Goal: Task Accomplishment & Management: Complete application form

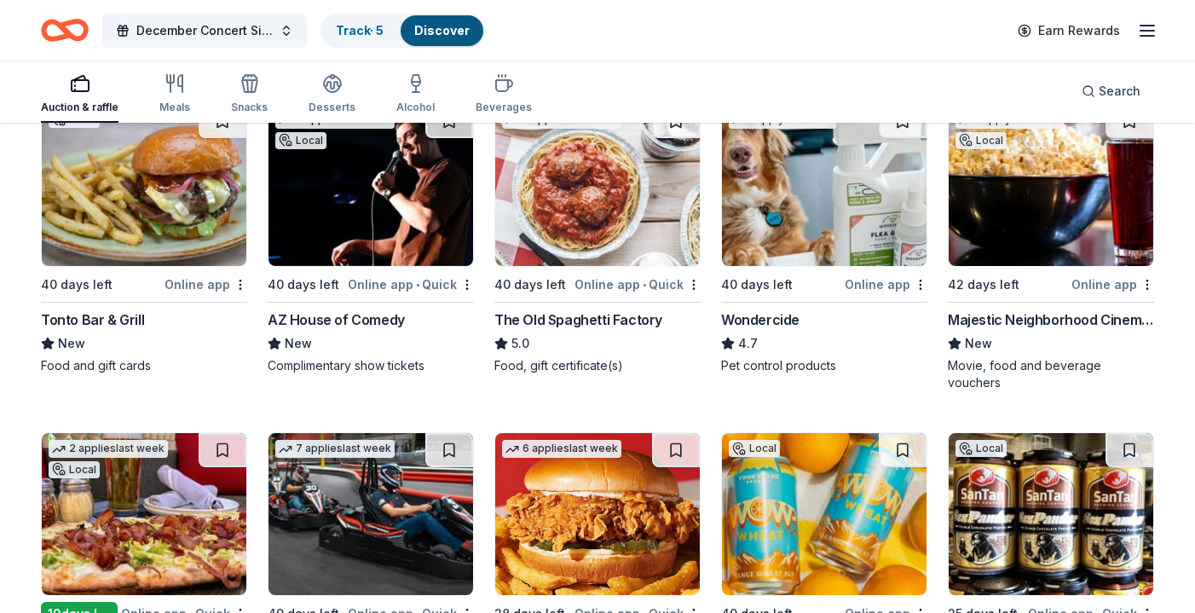
scroll to position [1183, 0]
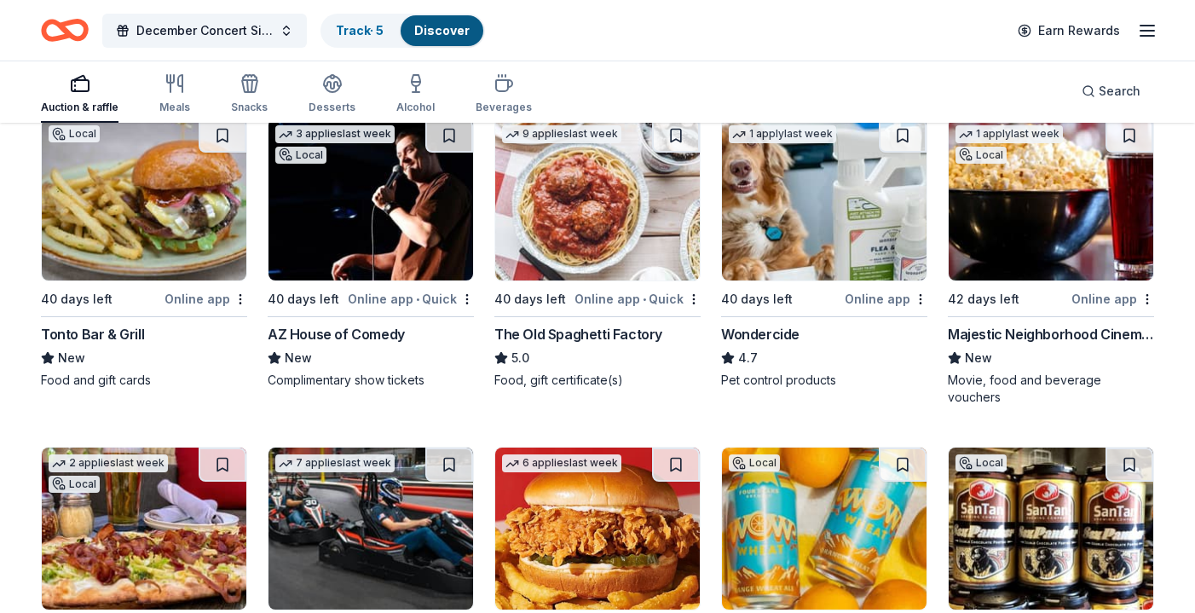
click at [124, 337] on div "Tonto Bar & Grill" at bounding box center [92, 334] width 103 height 20
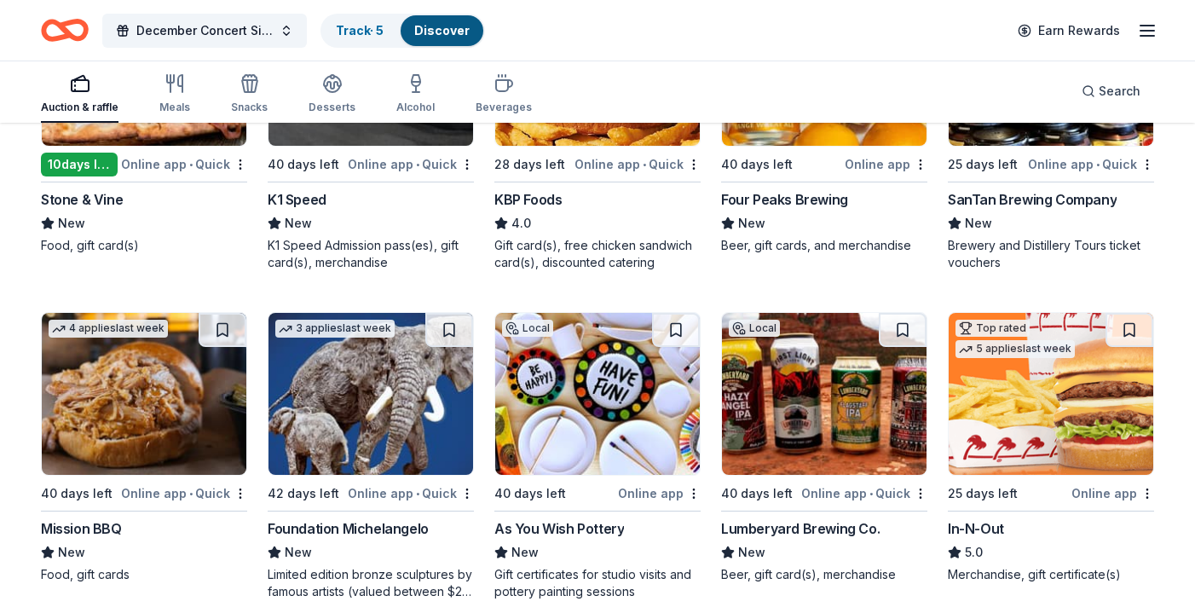
scroll to position [1654, 0]
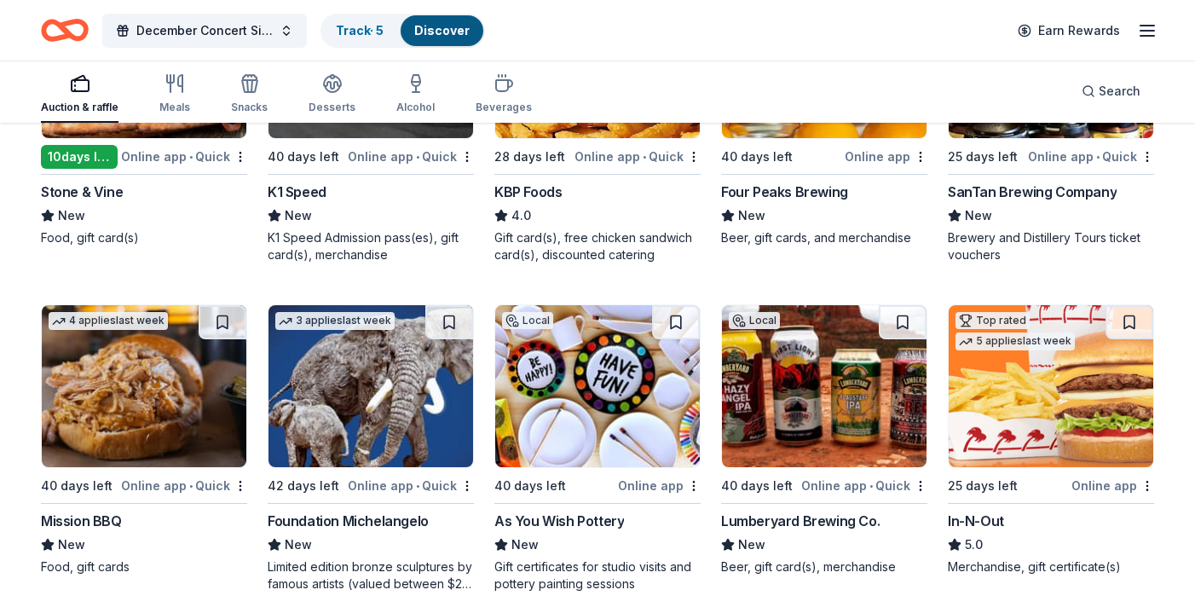
click at [577, 511] on div "As You Wish Pottery" at bounding box center [559, 521] width 130 height 20
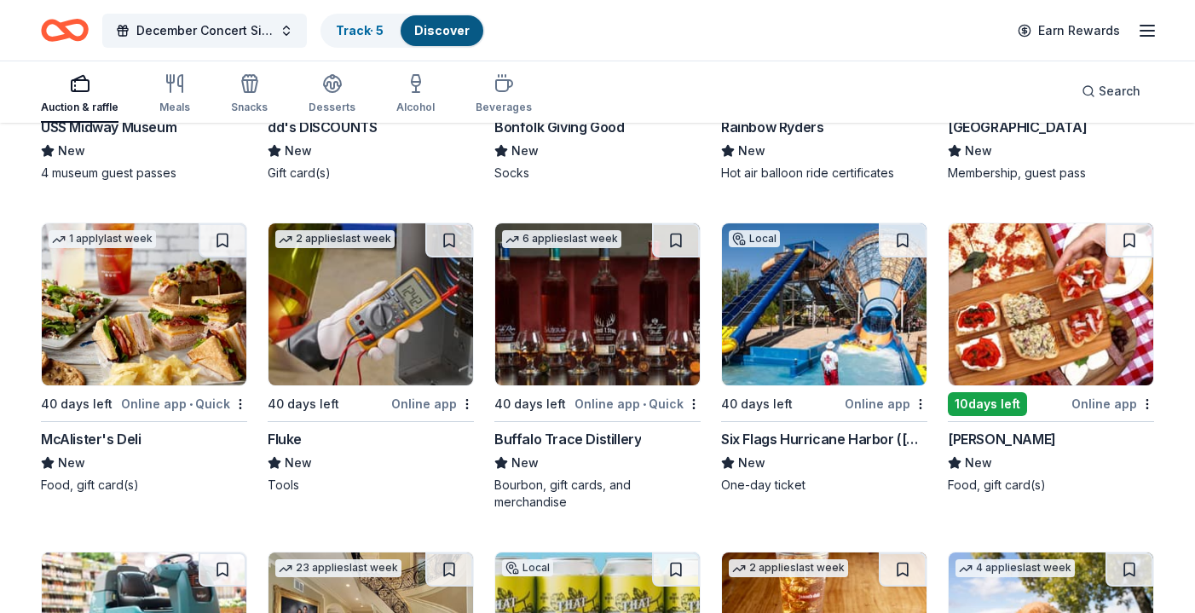
scroll to position [5640, 0]
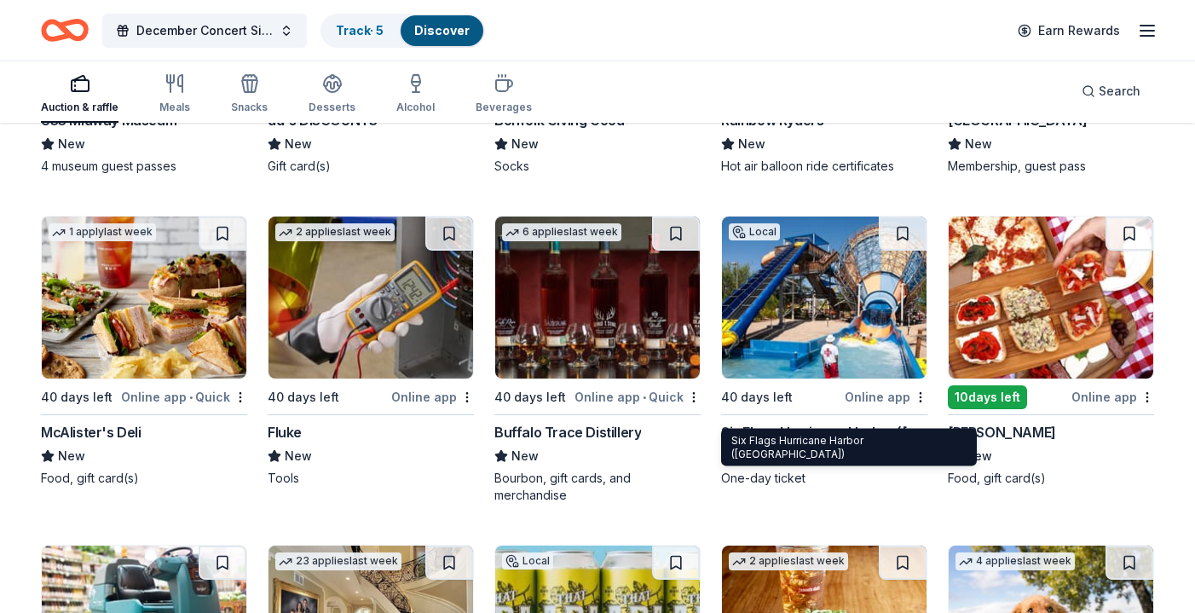
click at [847, 422] on div "Six Flags Hurricane Harbor (Phoenix)" at bounding box center [824, 432] width 206 height 20
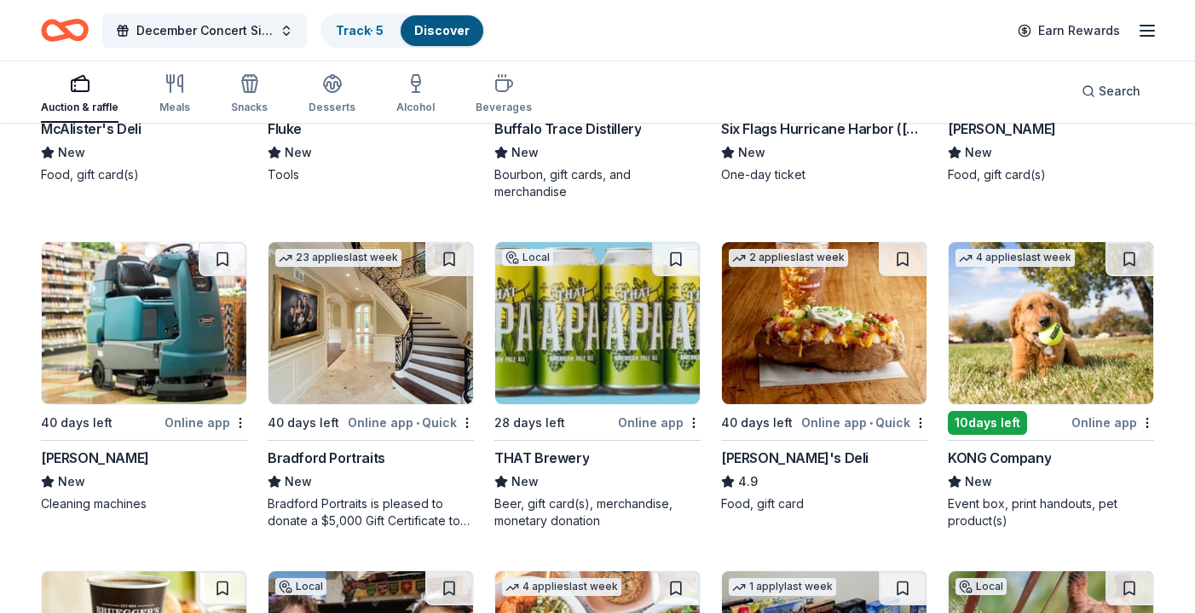
scroll to position [5947, 0]
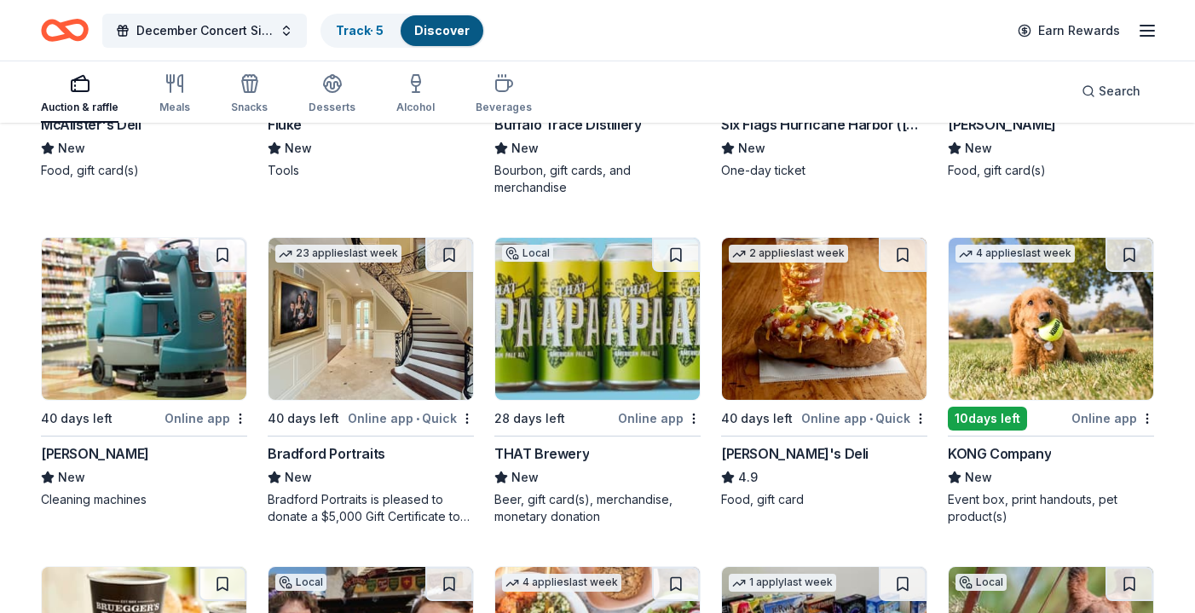
click at [341, 443] on div "Bradford Portraits" at bounding box center [327, 453] width 118 height 20
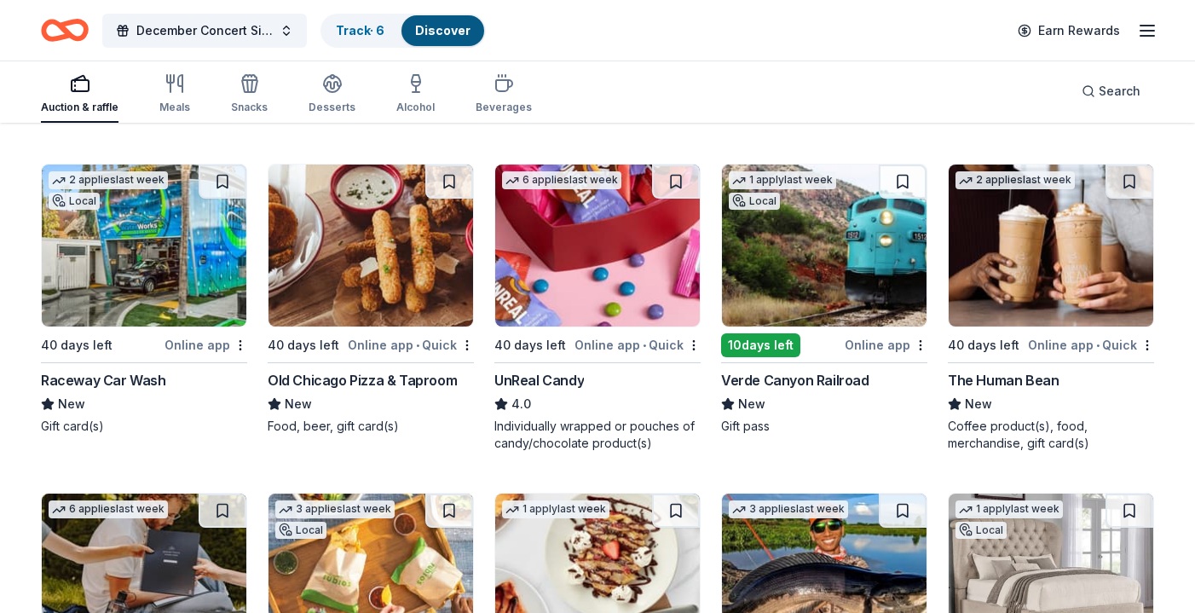
scroll to position [7947, 0]
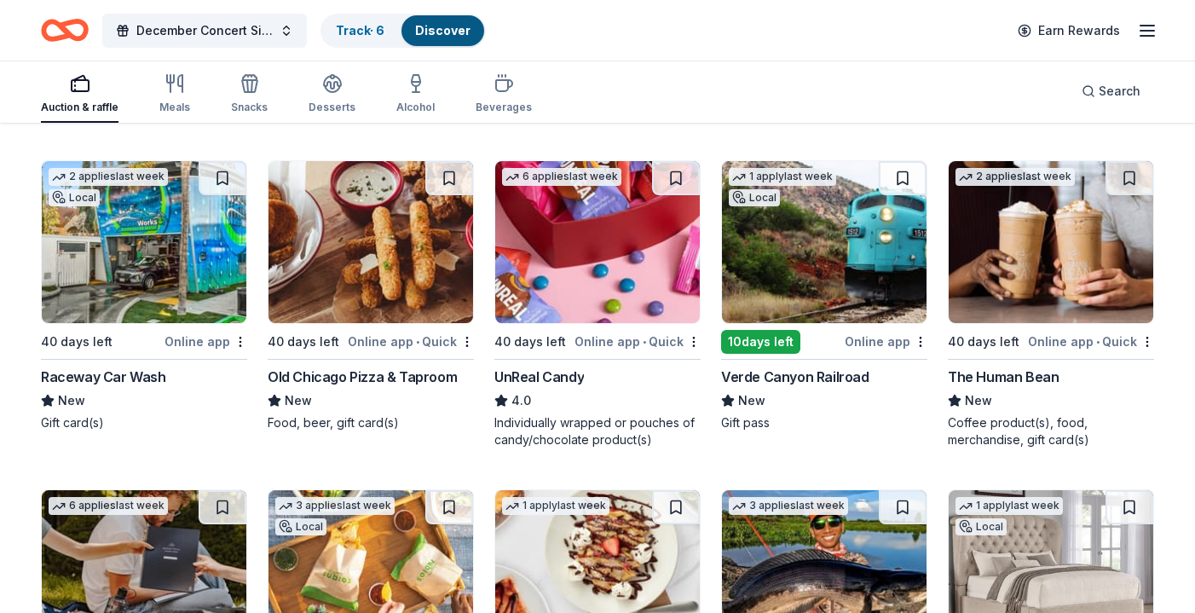
click at [554, 366] on div "UnReal Candy" at bounding box center [538, 376] width 89 height 20
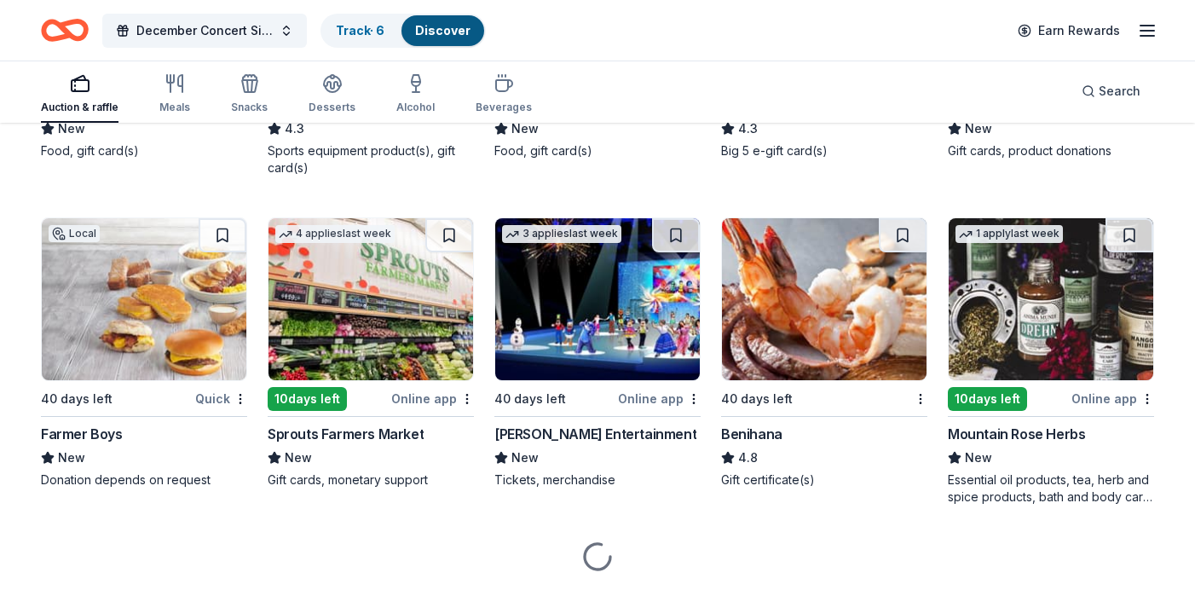
scroll to position [8882, 0]
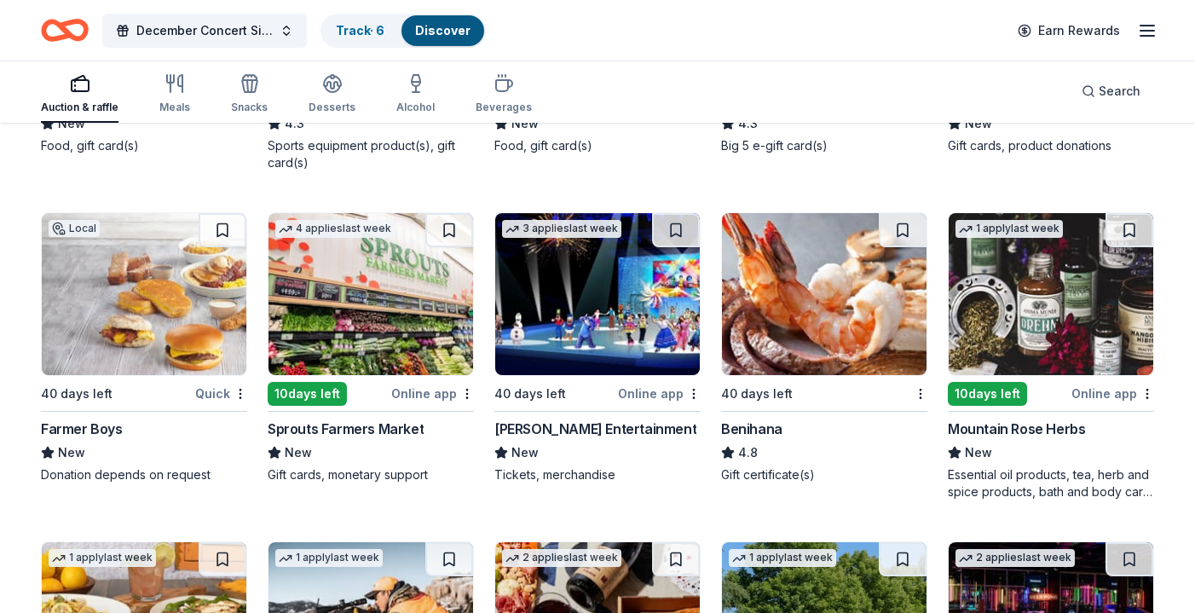
click at [91, 418] on div "Farmer Boys" at bounding box center [82, 428] width 82 height 20
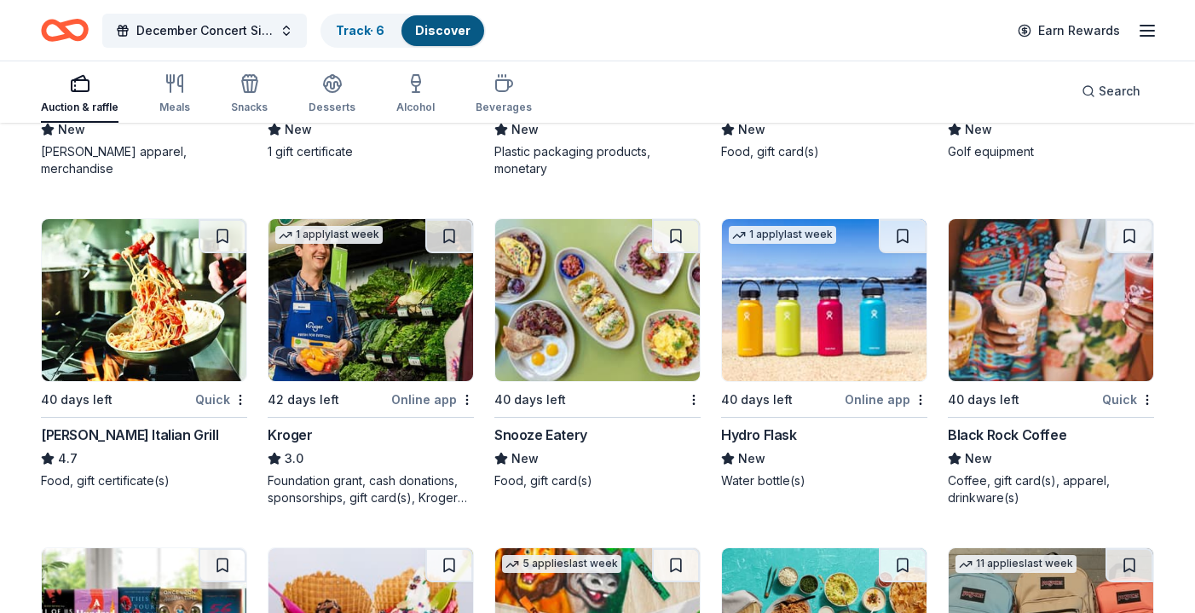
scroll to position [9864, 0]
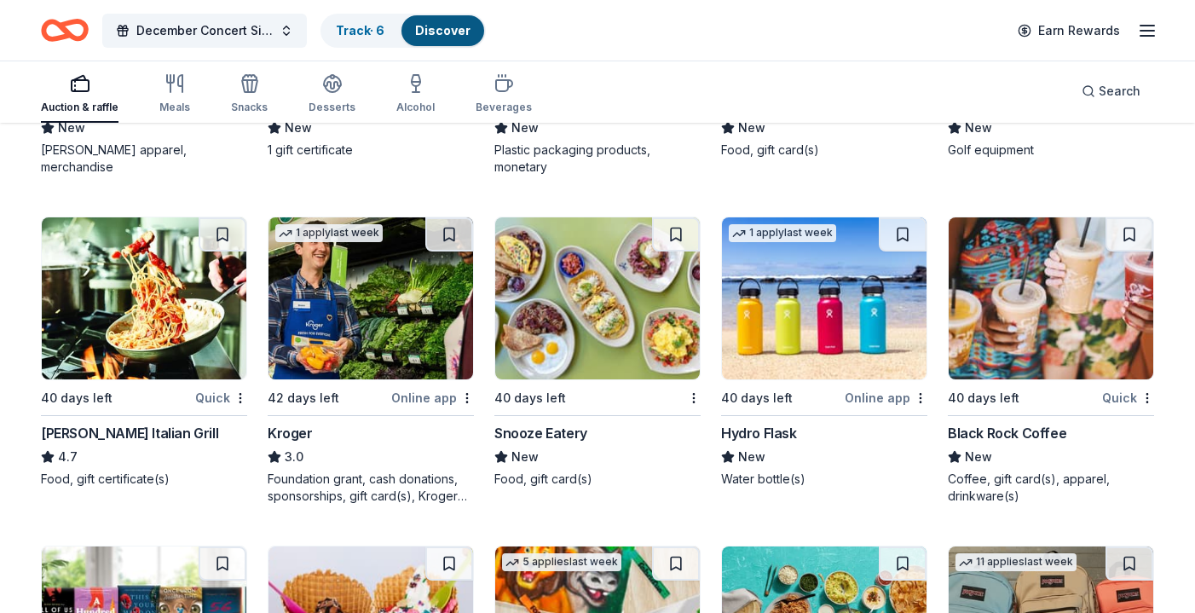
click at [576, 423] on div "Snooze Eatery" at bounding box center [540, 433] width 93 height 20
click at [134, 423] on div "[PERSON_NAME] Italian Grill" at bounding box center [129, 433] width 177 height 20
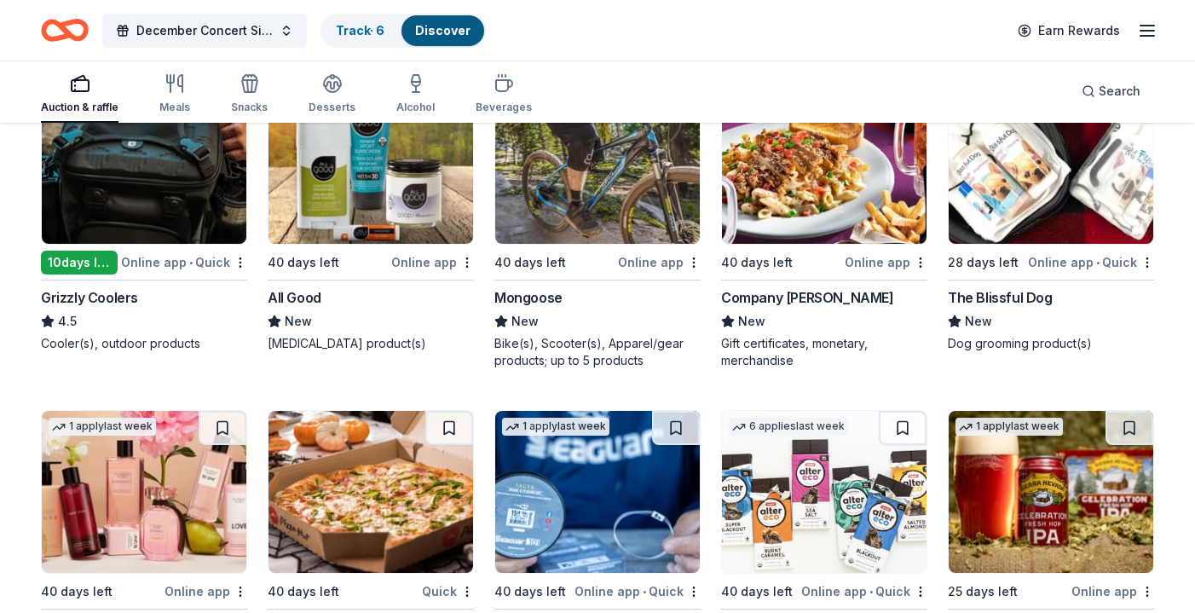
scroll to position [12933, 0]
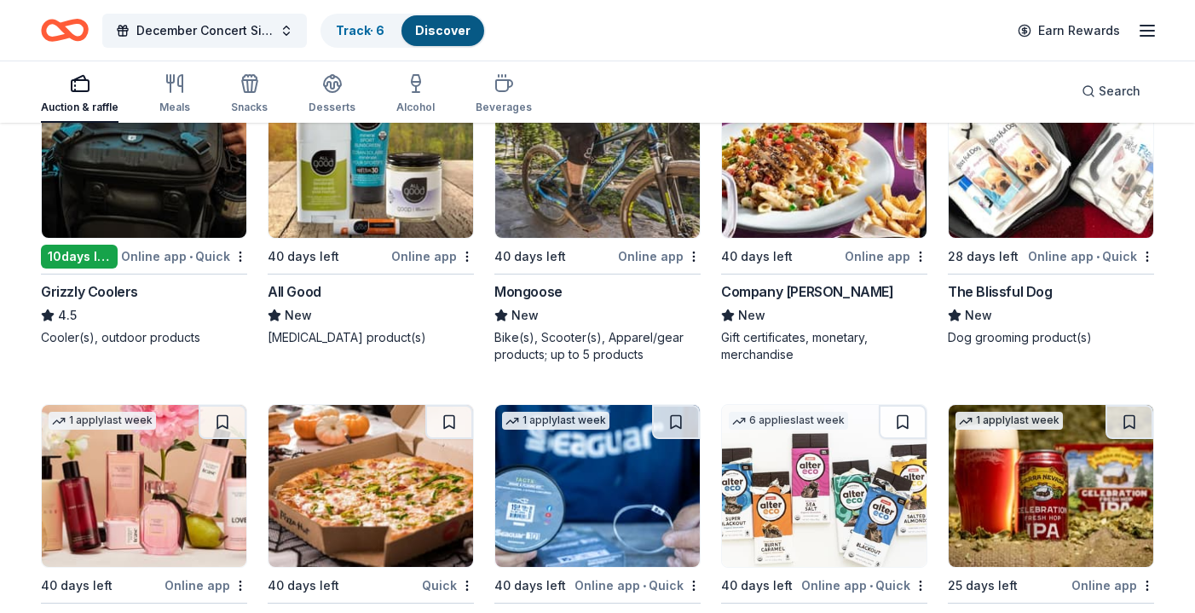
click at [773, 281] on div "Company [PERSON_NAME]" at bounding box center [807, 291] width 173 height 20
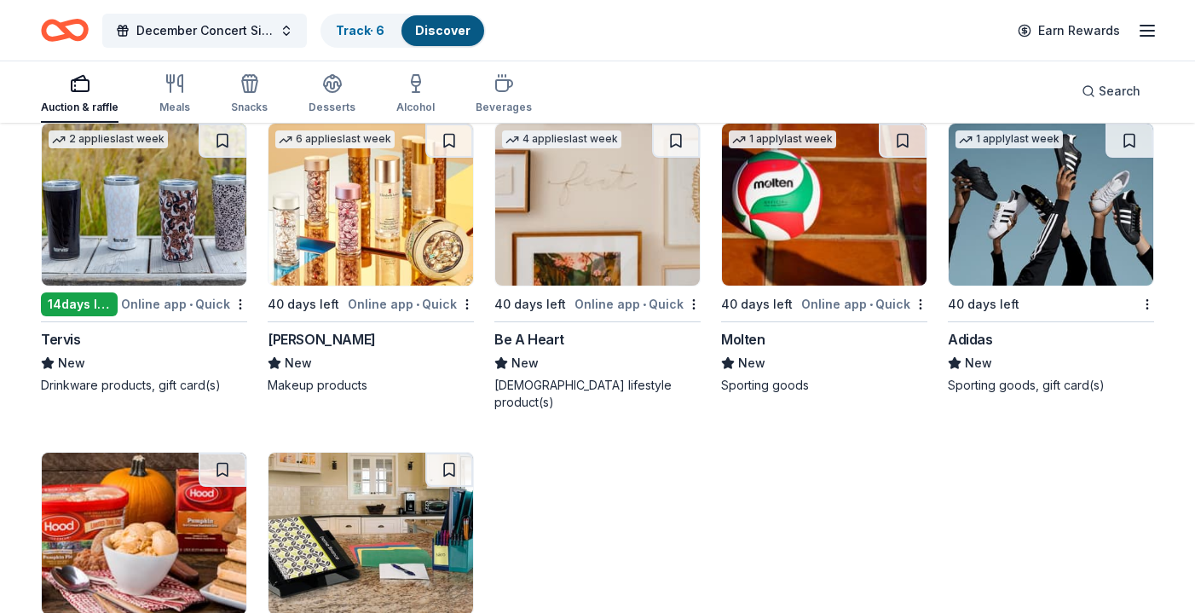
scroll to position [15801, 0]
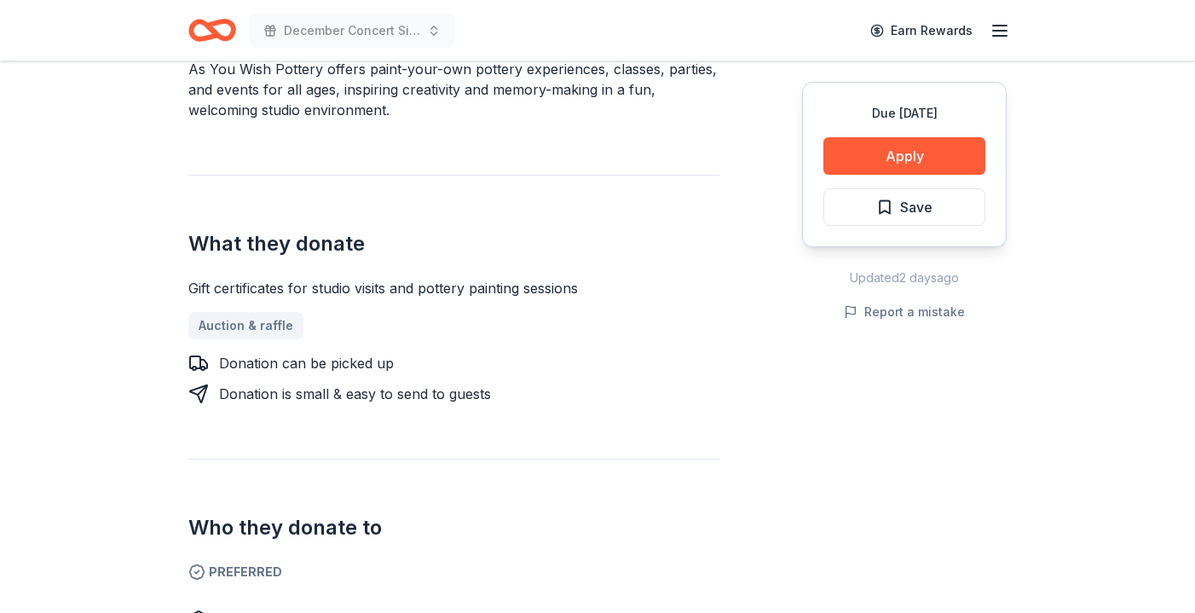
scroll to position [563, 0]
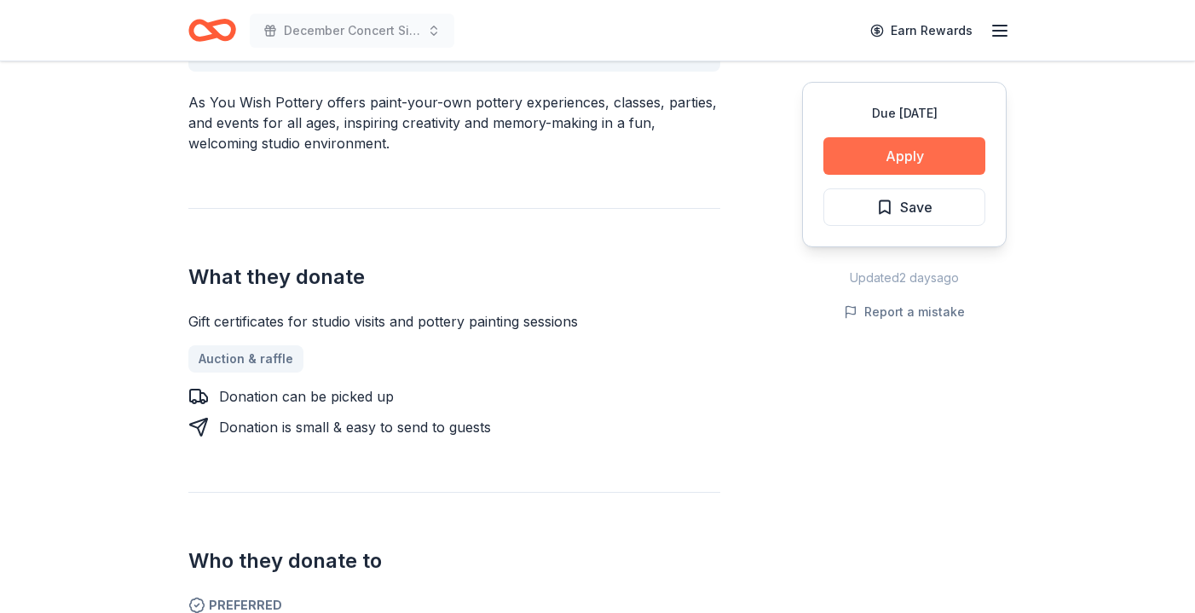
click at [922, 150] on button "Apply" at bounding box center [904, 156] width 162 height 38
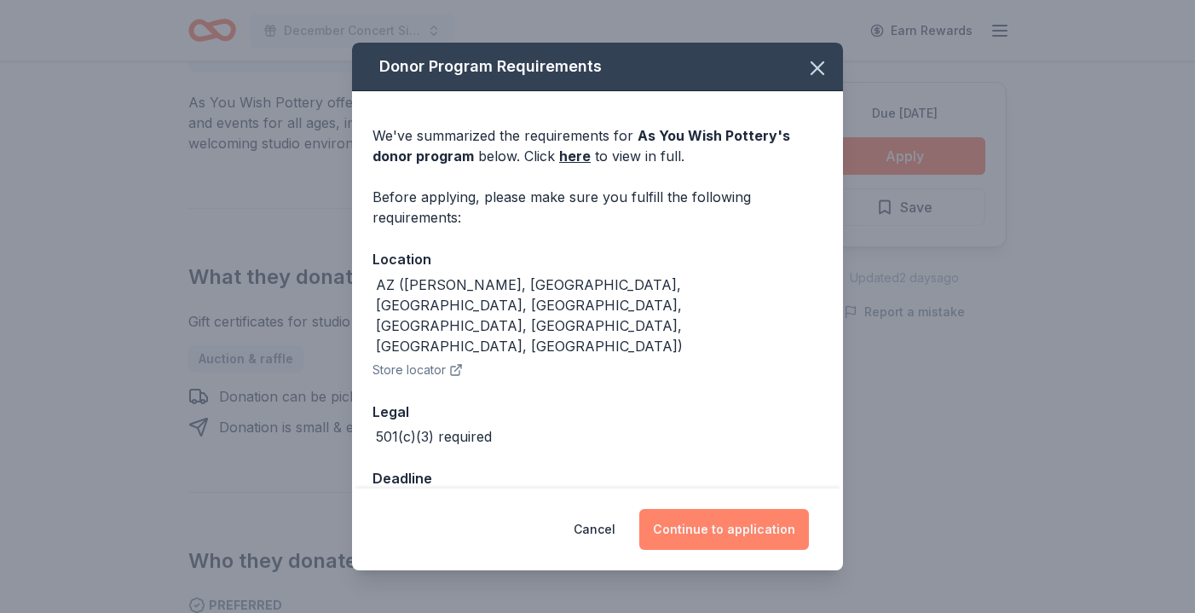
click at [724, 545] on button "Continue to application" at bounding box center [724, 529] width 170 height 41
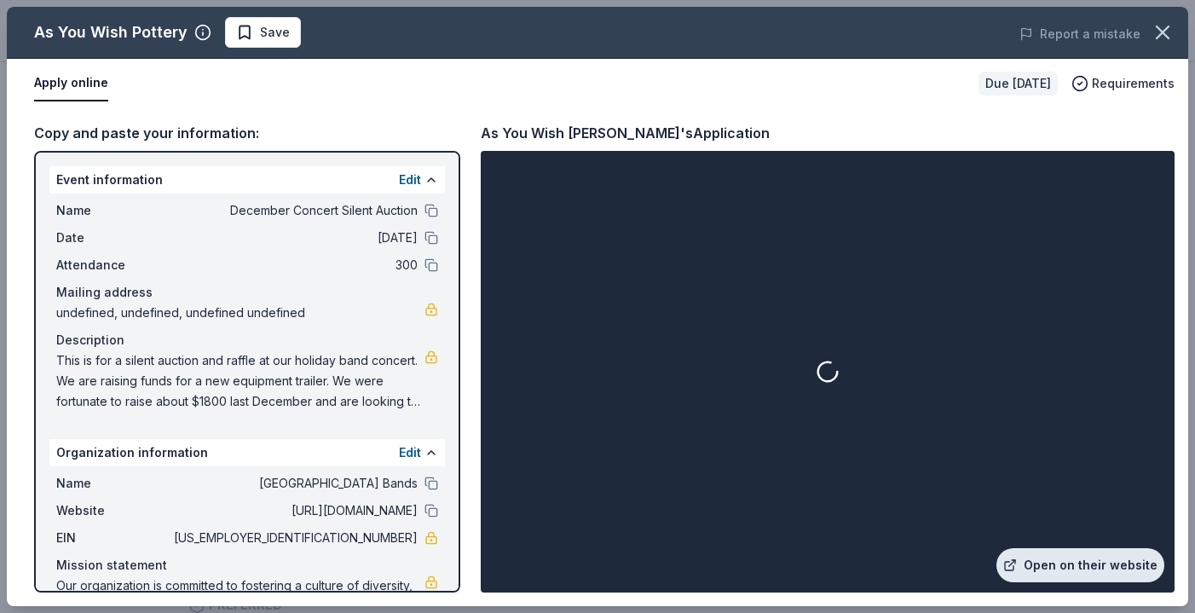
click at [1058, 564] on link "Open on their website" at bounding box center [1080, 565] width 168 height 34
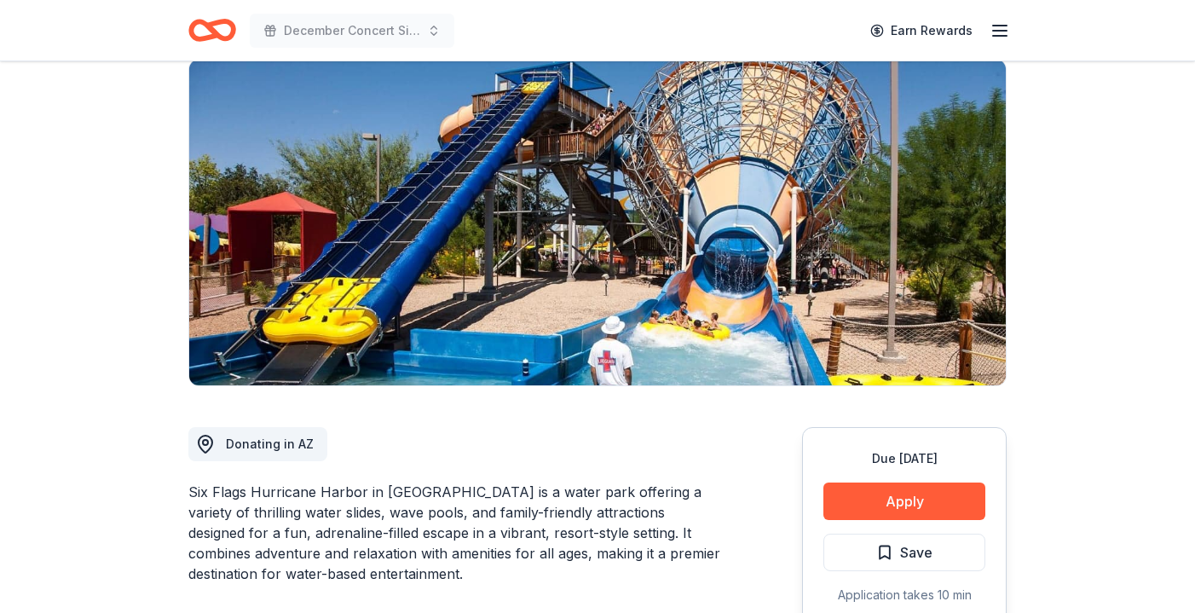
scroll to position [181, 0]
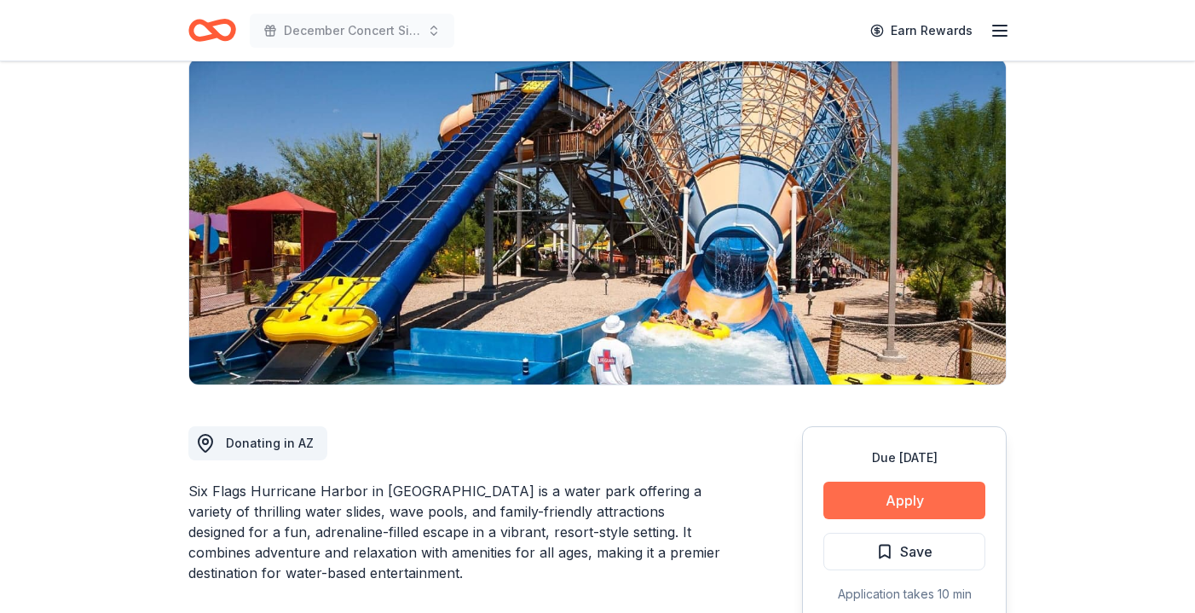
click at [952, 482] on button "Apply" at bounding box center [904, 501] width 162 height 38
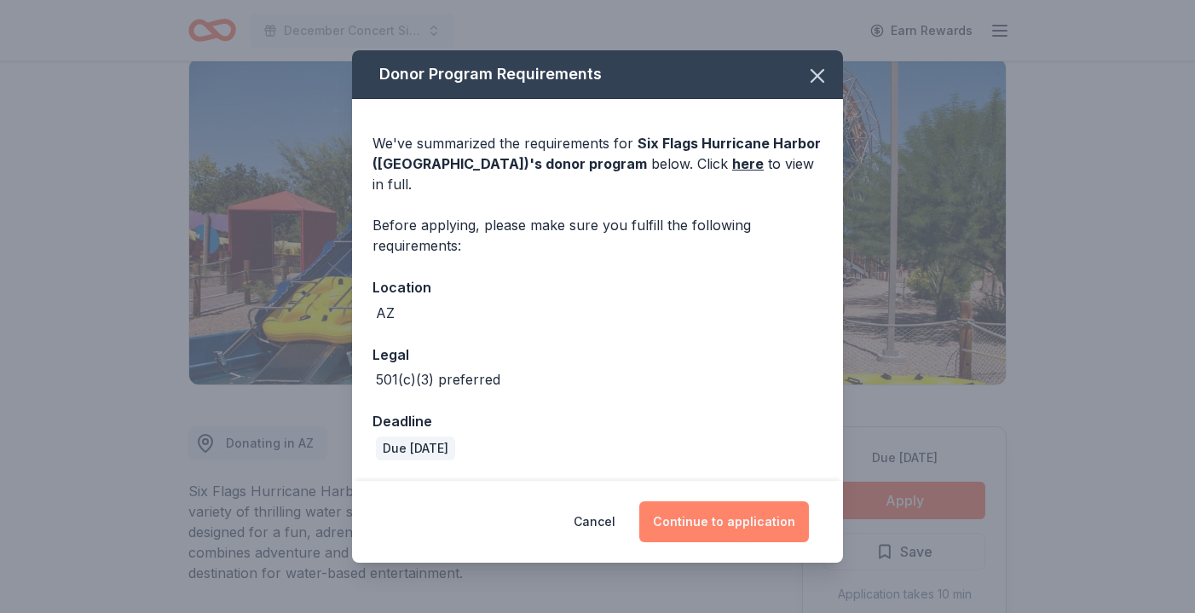
click at [708, 519] on button "Continue to application" at bounding box center [724, 521] width 170 height 41
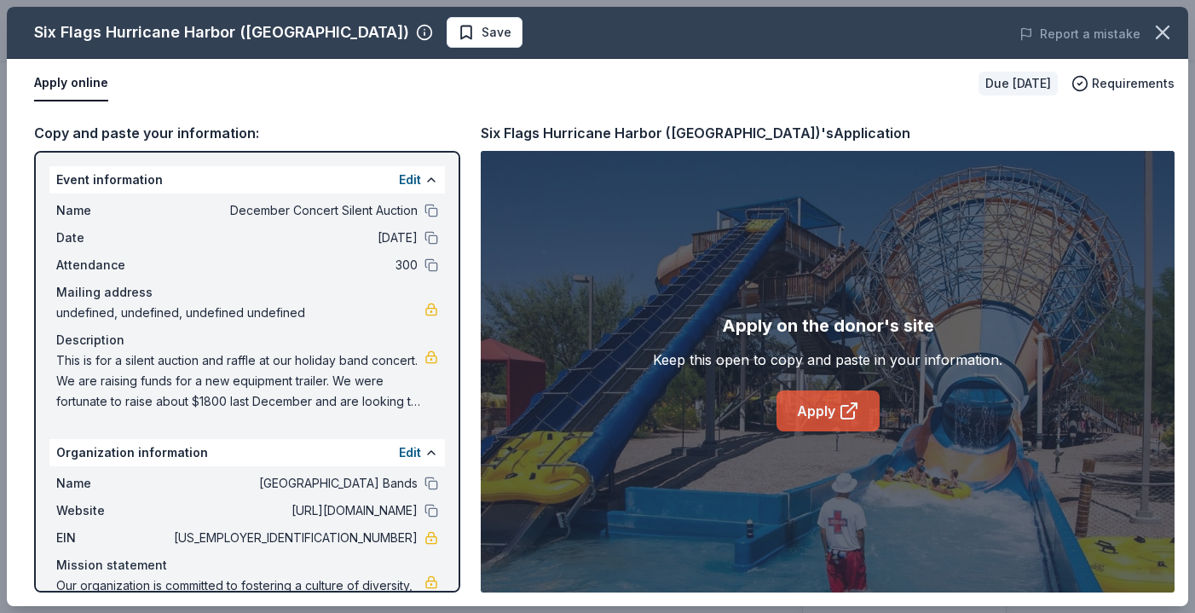
click at [834, 417] on link "Apply" at bounding box center [827, 410] width 103 height 41
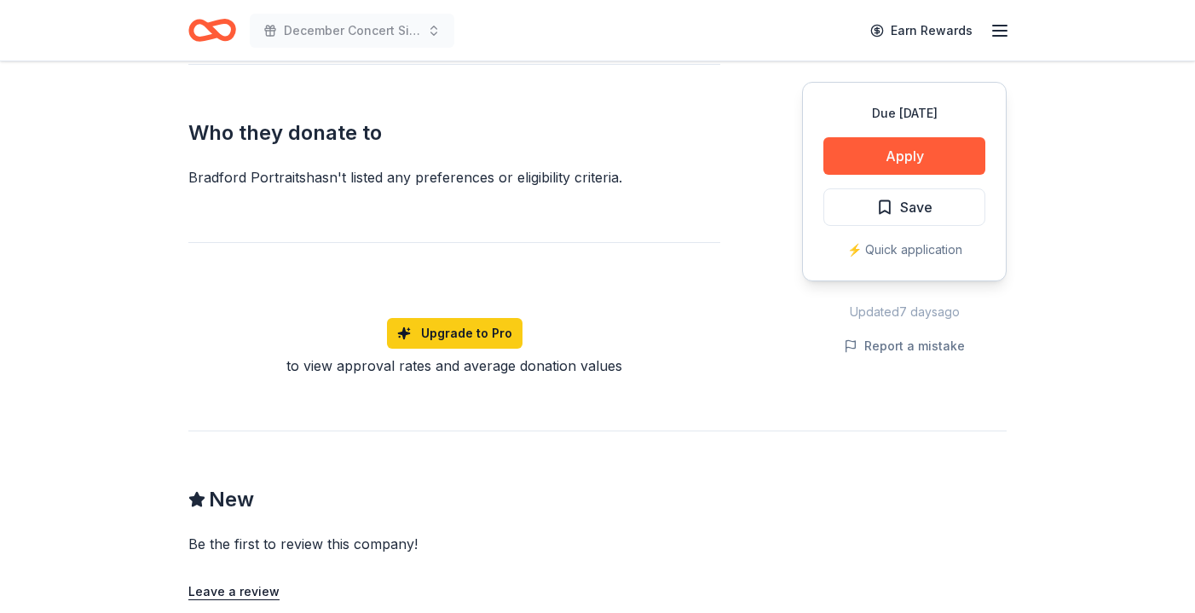
scroll to position [1070, 0]
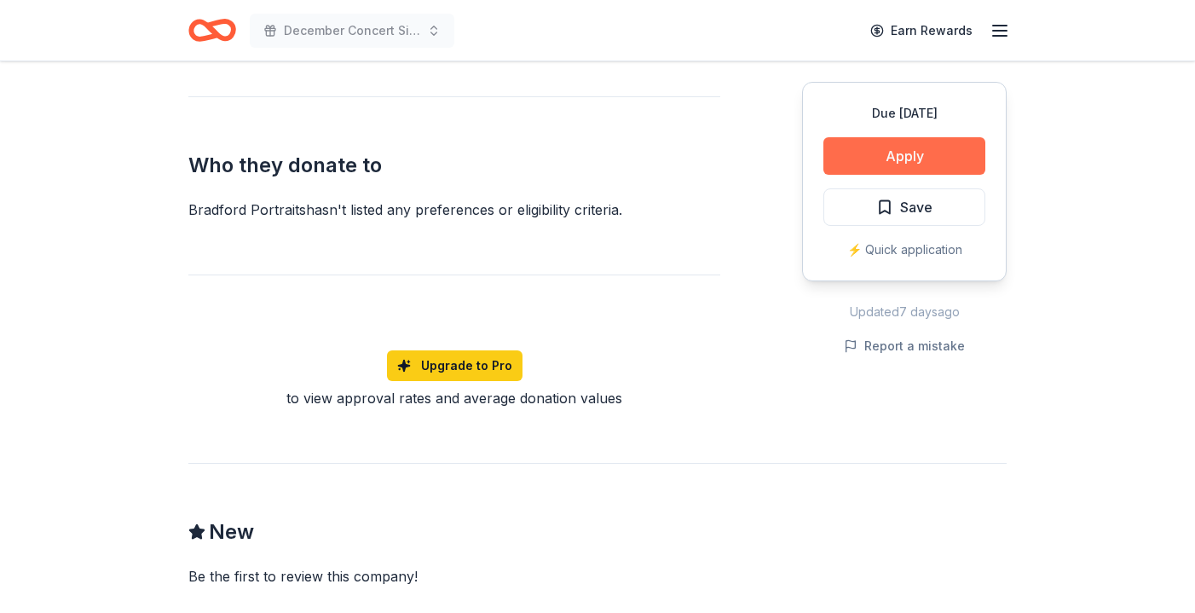
click at [903, 153] on button "Apply" at bounding box center [904, 156] width 162 height 38
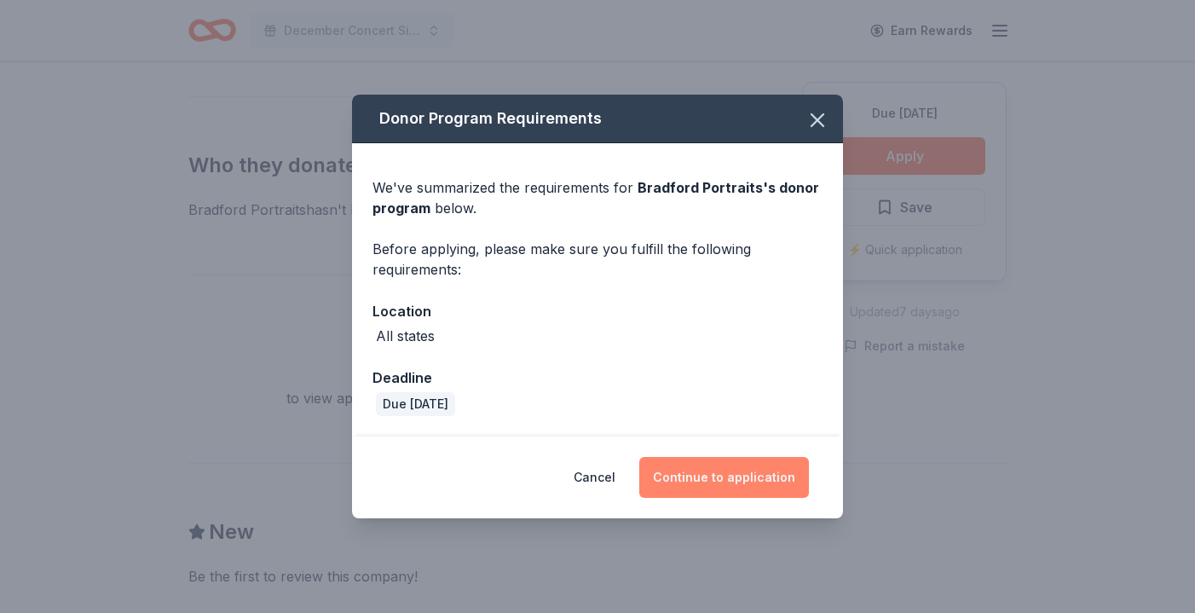
click at [752, 479] on button "Continue to application" at bounding box center [724, 477] width 170 height 41
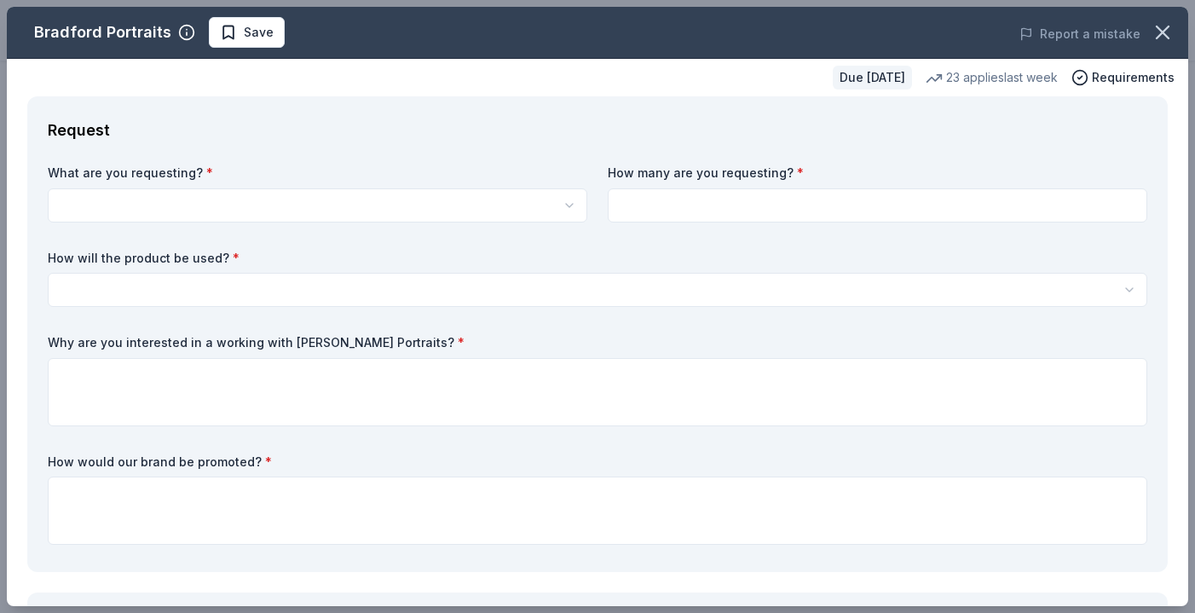
scroll to position [0, 0]
click at [285, 211] on html "December Concert Silent Auction Earn Rewards Due in 40 days Share Bradford Port…" at bounding box center [597, 306] width 1195 height 613
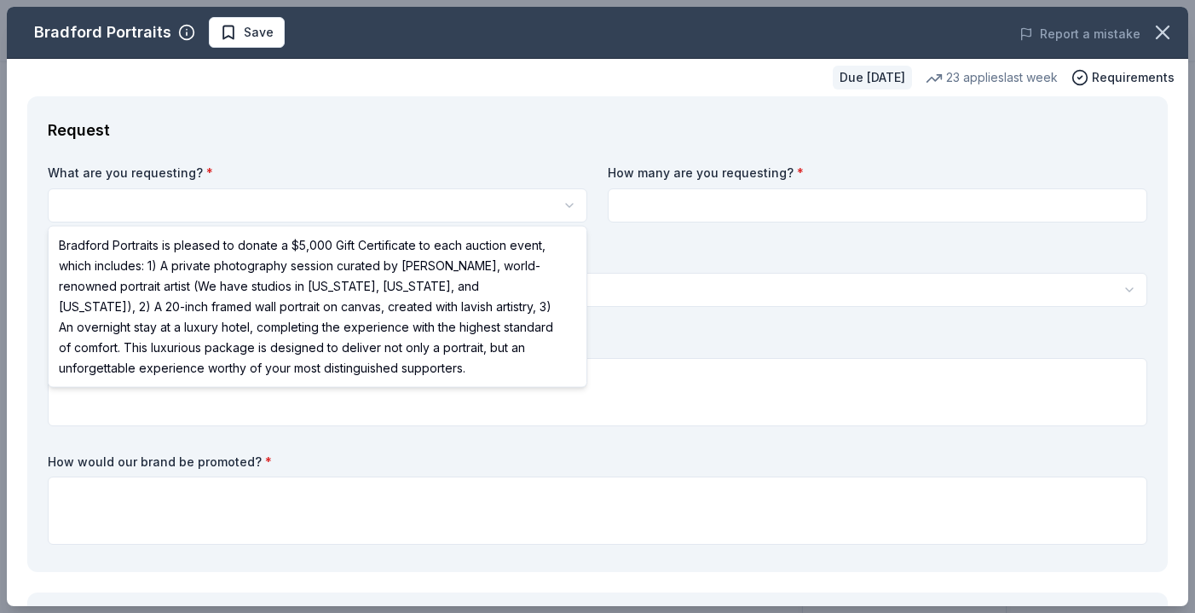
click at [285, 211] on html "December Concert Silent Auction Save Apply Due in 40 days Share Bradford Portra…" at bounding box center [597, 306] width 1195 height 613
select select "Bradford Portraits is pleased to donate a $5,000 Gift Certificate to each aucti…"
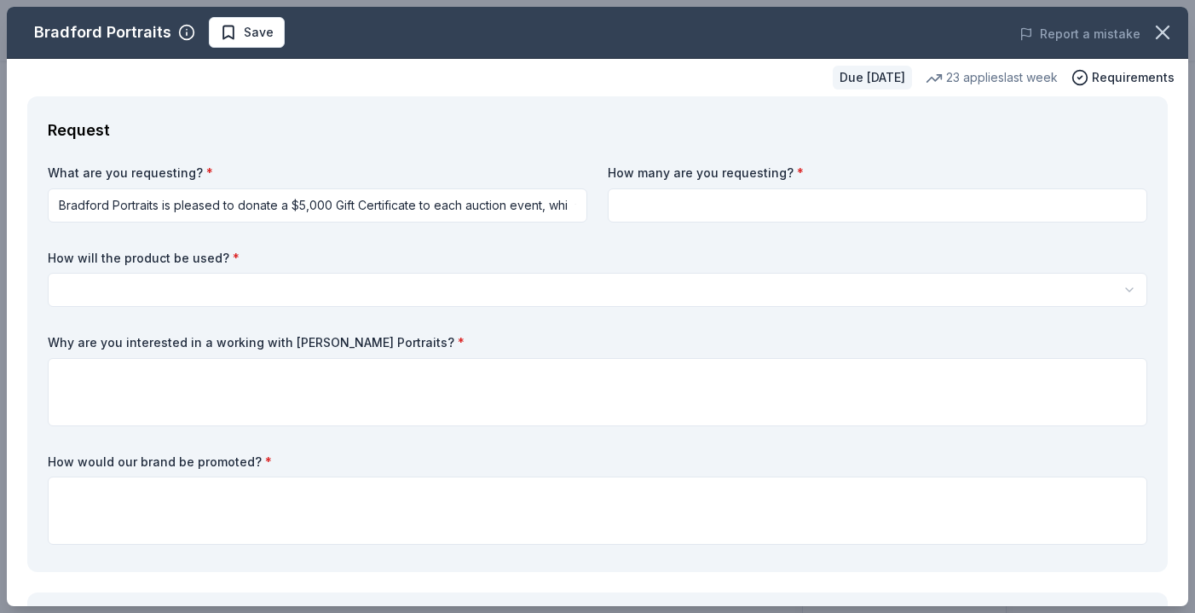
click at [678, 210] on input at bounding box center [877, 205] width 539 height 34
type input "1"
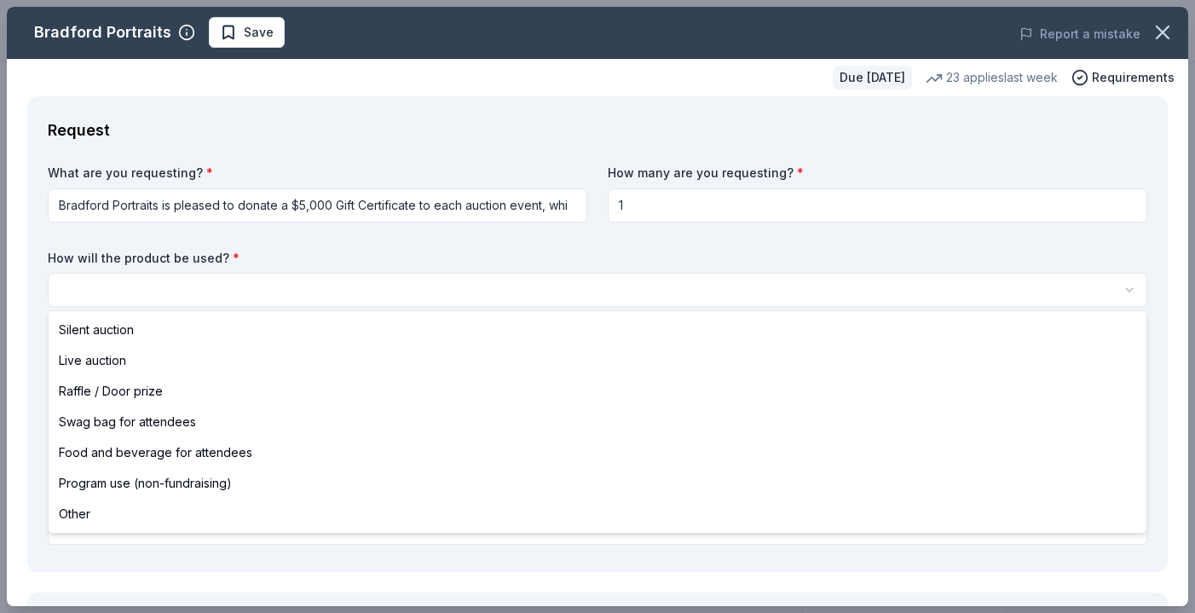
click at [251, 291] on html "December Concert Silent Auction Save Apply Due in 40 days Share Bradford Portra…" at bounding box center [597, 306] width 1195 height 613
select select "silentAuction"
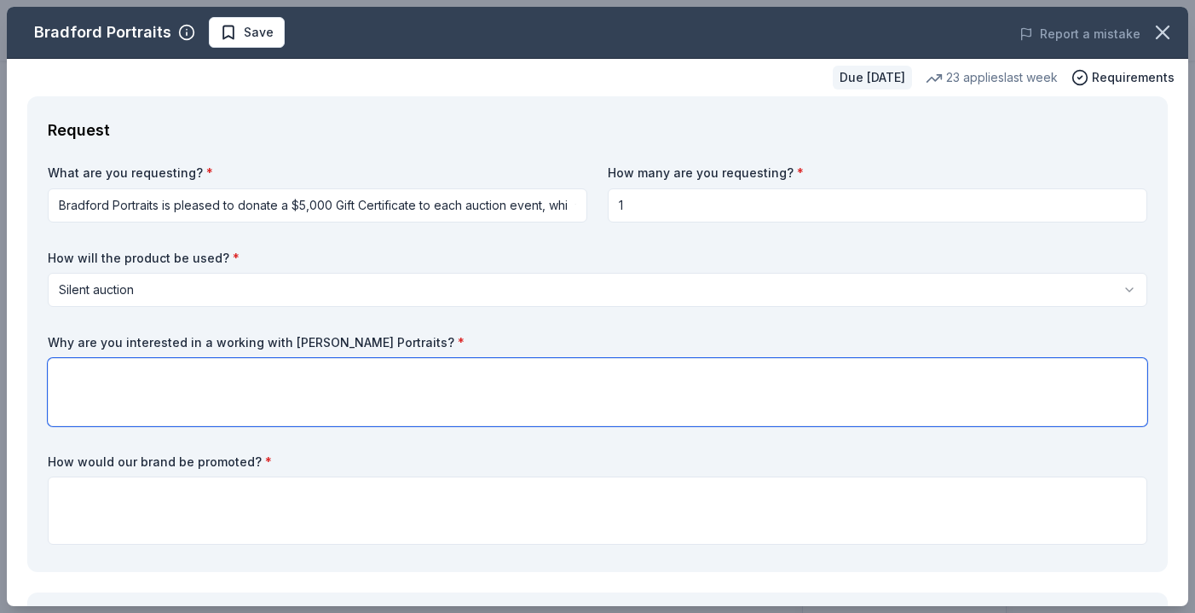
click at [240, 388] on textarea at bounding box center [597, 392] width 1099 height 68
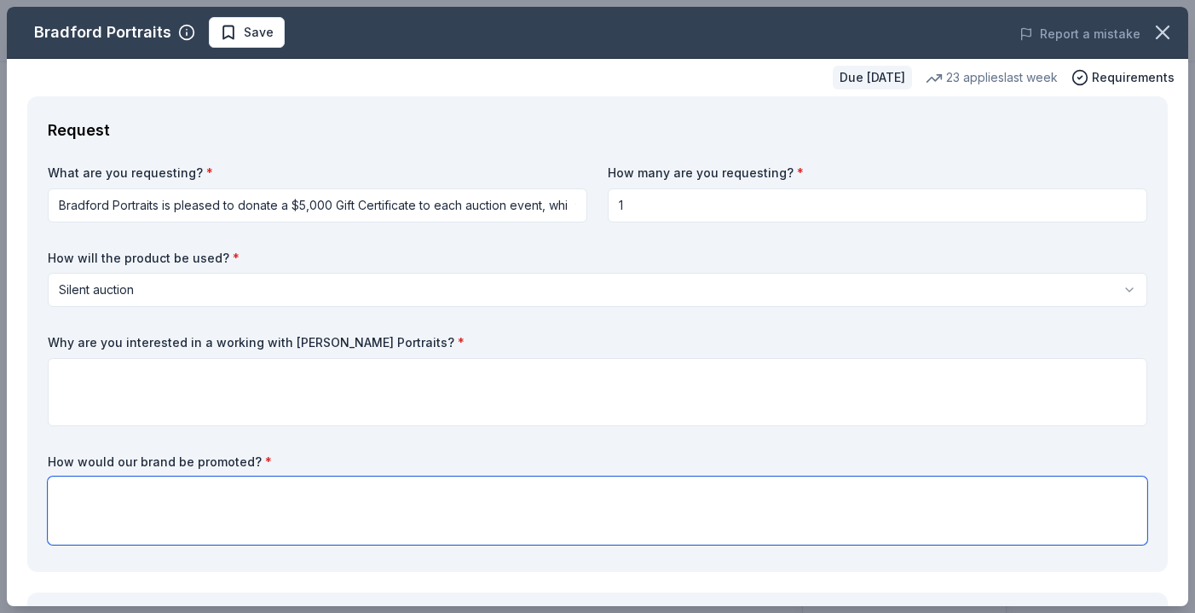
click at [188, 508] on textarea at bounding box center [597, 510] width 1099 height 68
paste textarea "Hello! I am the band director of a public school in Mesa, AZ (Desert Ridge HS).…"
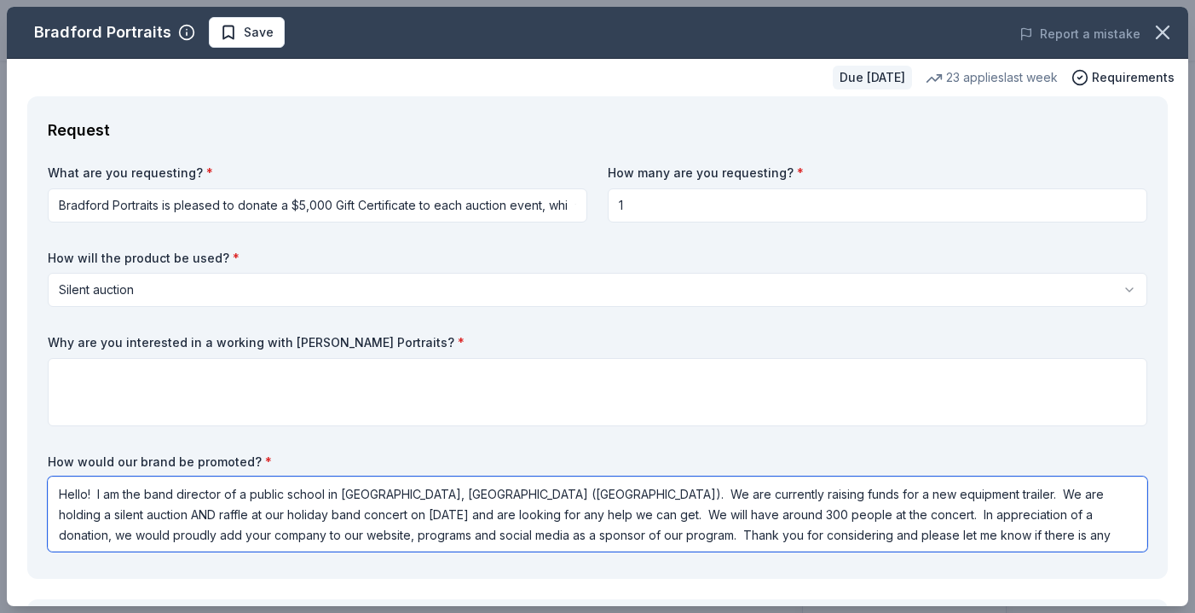
type textarea "Hello! I am the band director of a public school in Mesa, AZ (Desert Ridge HS).…"
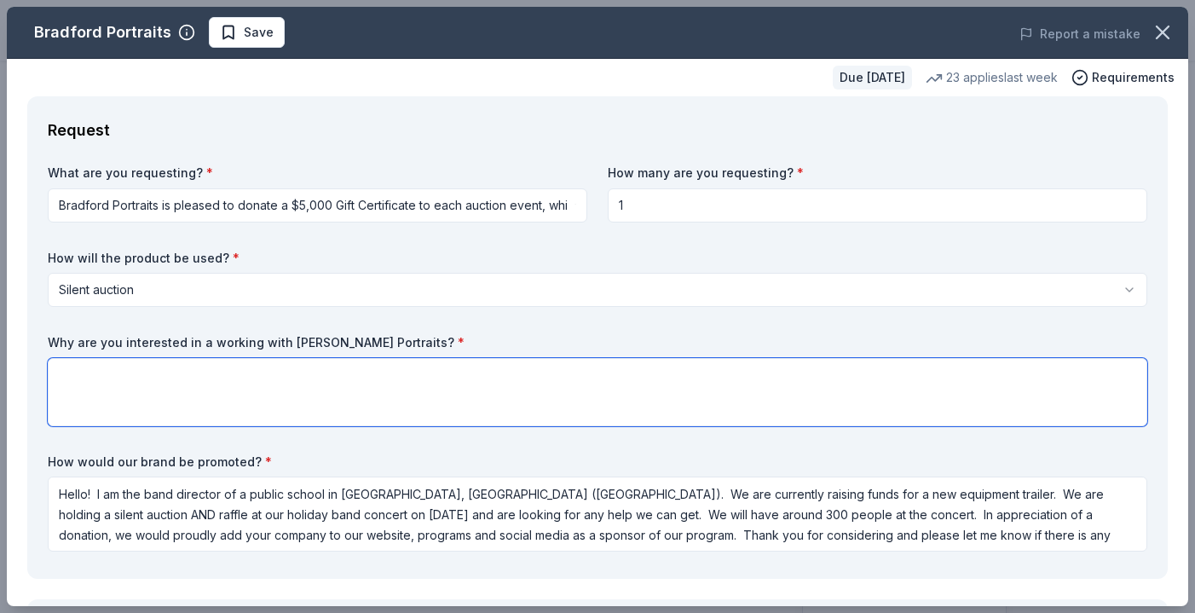
click at [286, 384] on textarea at bounding box center [597, 392] width 1099 height 68
paste textarea "radford Portraits and the Desert Ridge High School Band share the same heartbea…"
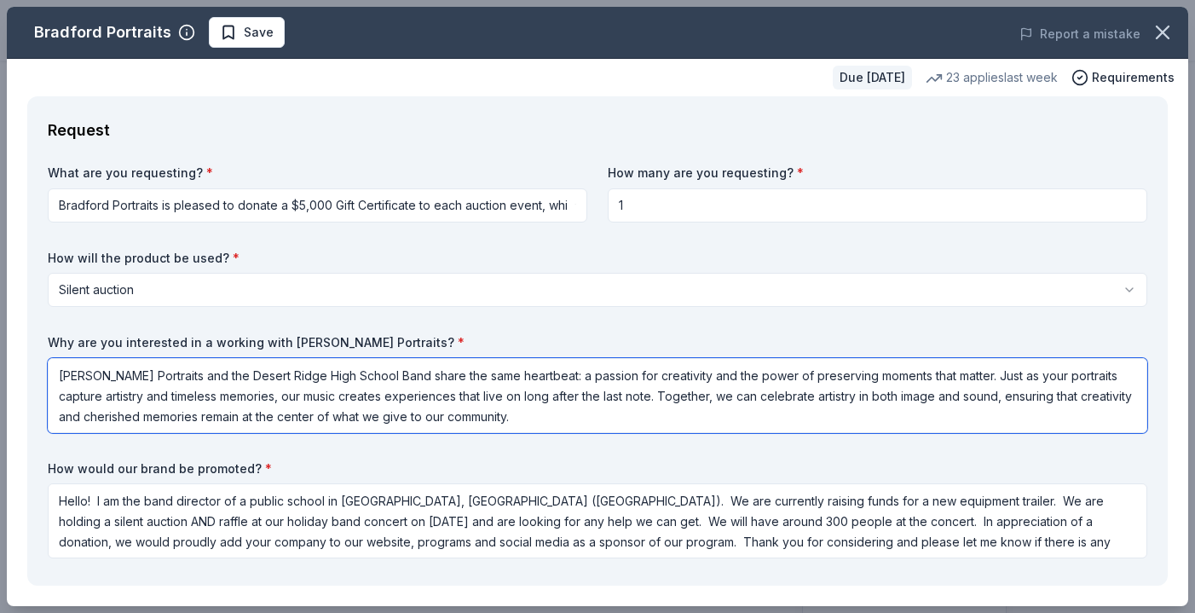
click at [59, 378] on textarea "radford Portraits and the Desert Ridge High School Band share the same heartbea…" at bounding box center [597, 395] width 1099 height 75
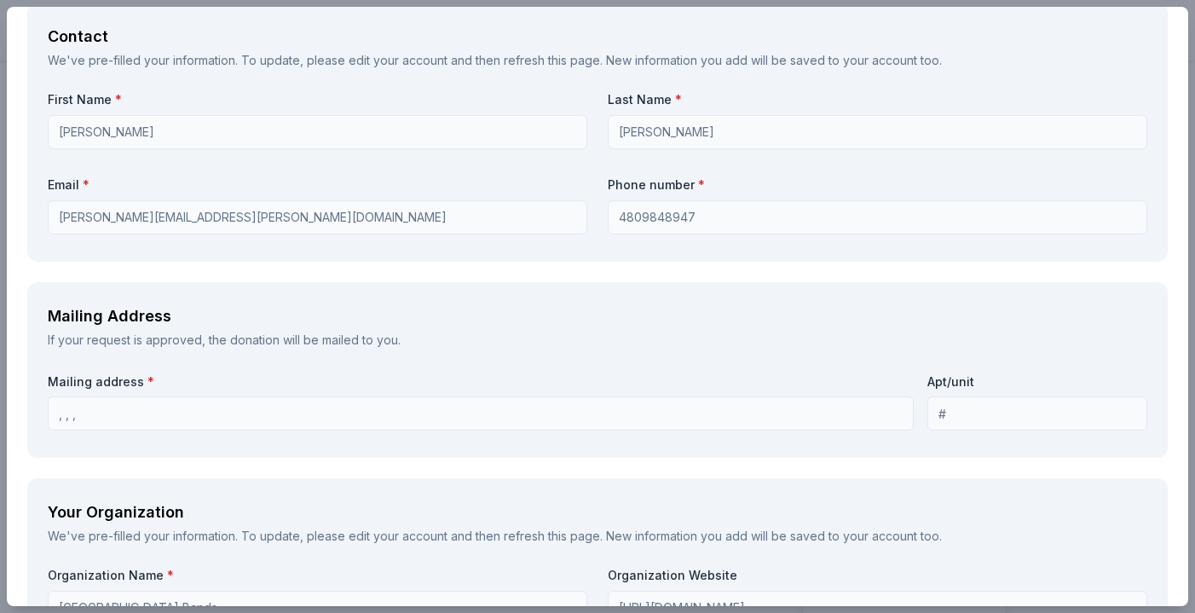
scroll to position [1180, 0]
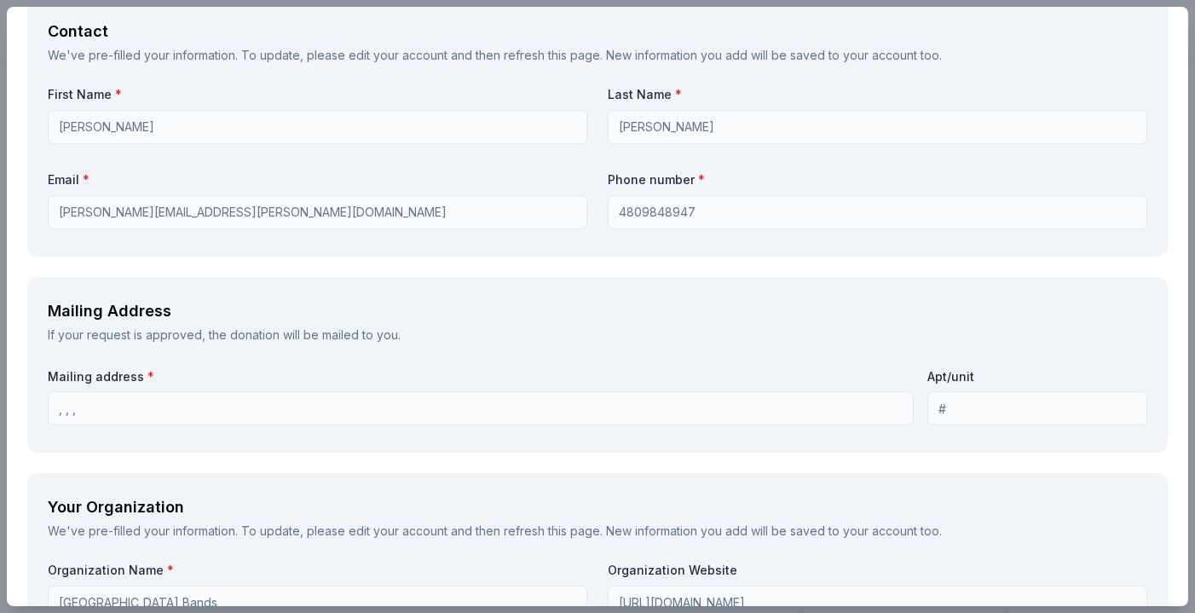
type textarea "Bradford Portraits and the Desert Ridge High School Band share the same heartbe…"
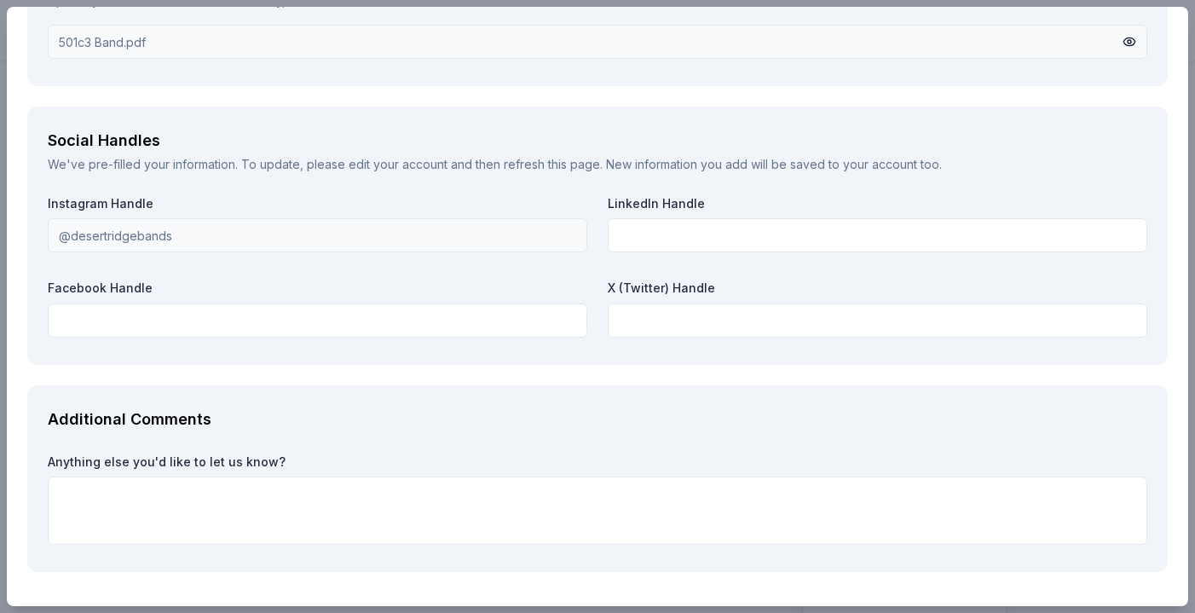
scroll to position [2128, 0]
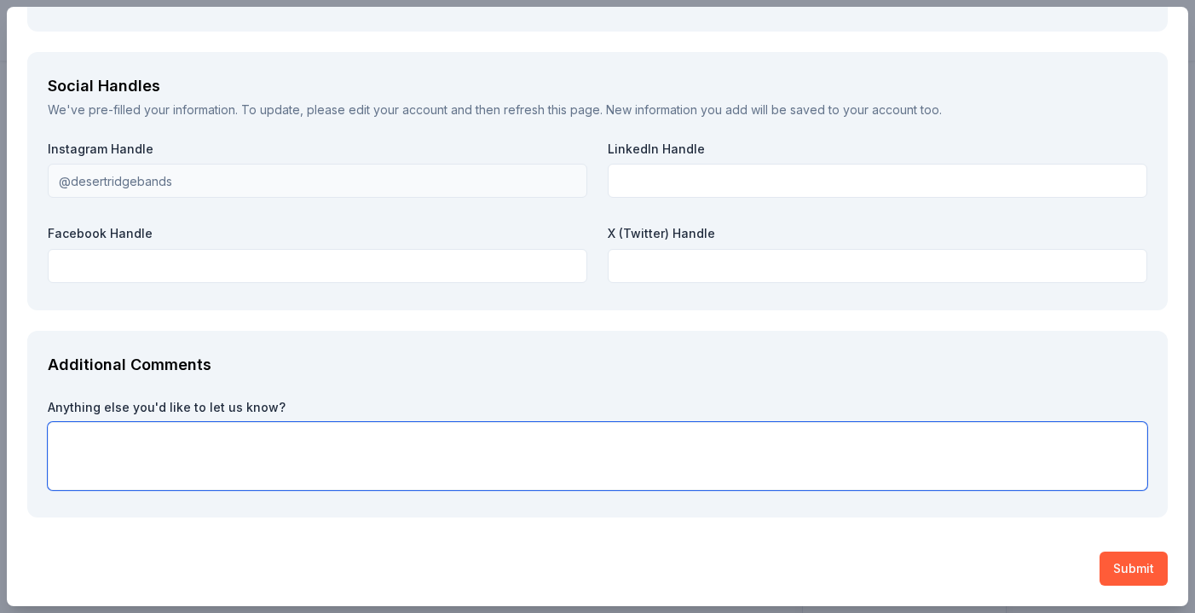
click at [221, 460] on textarea at bounding box center [597, 456] width 1099 height 68
click at [163, 441] on textarea at bounding box center [597, 456] width 1099 height 68
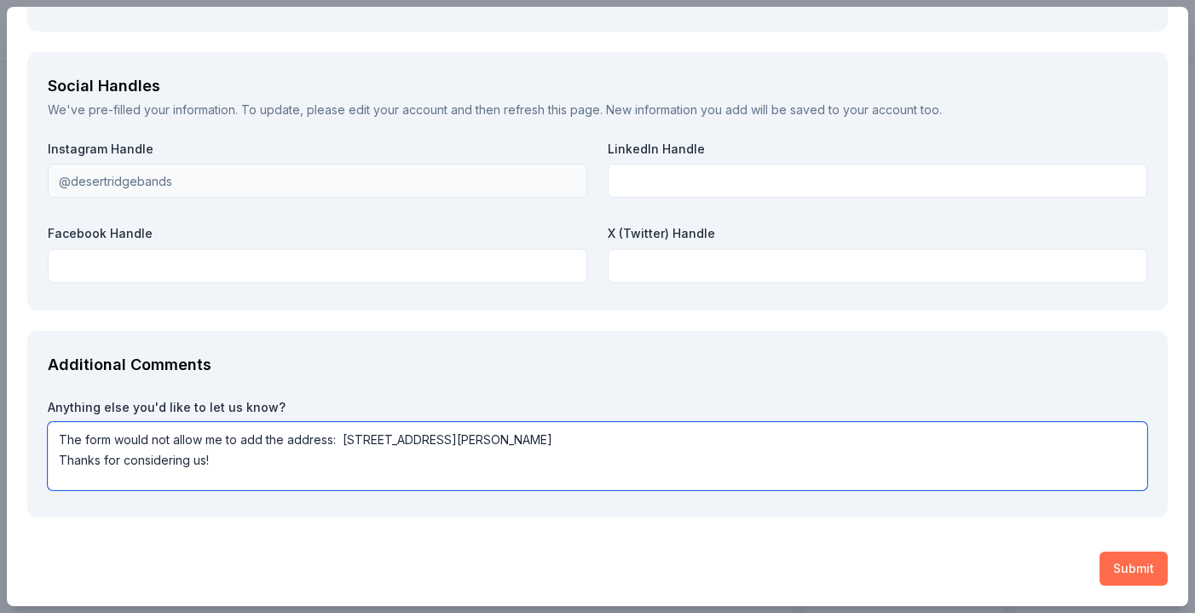
type textarea "The form would not allow me to add the address: 10045 E. Madero Ave., Mesa, AZ …"
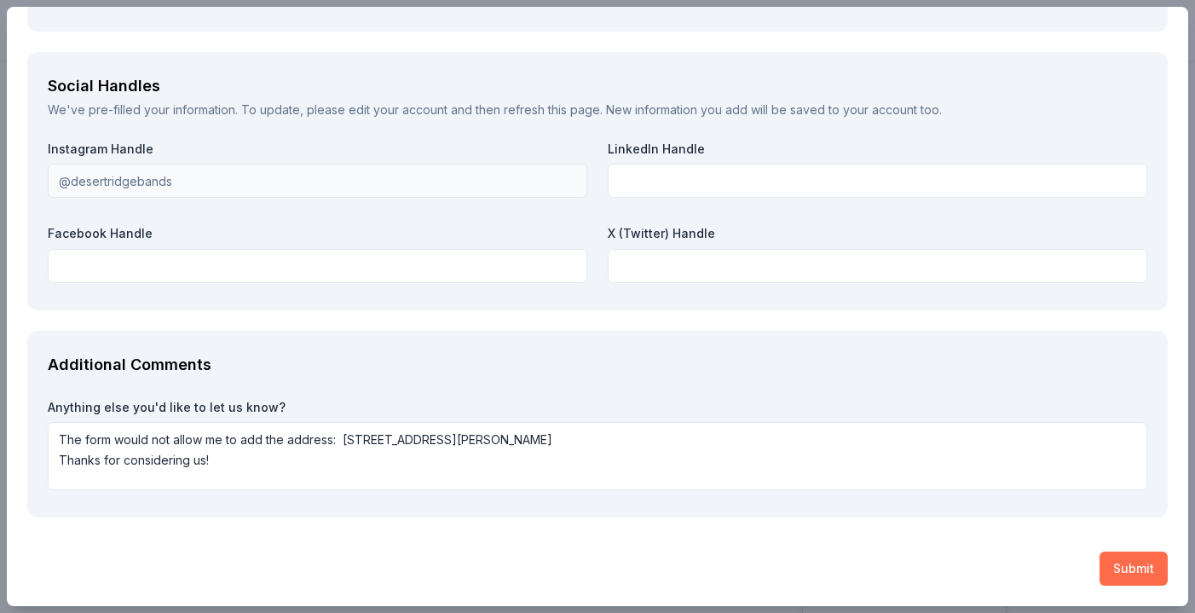
click at [1137, 560] on button "Submit" at bounding box center [1133, 568] width 68 height 34
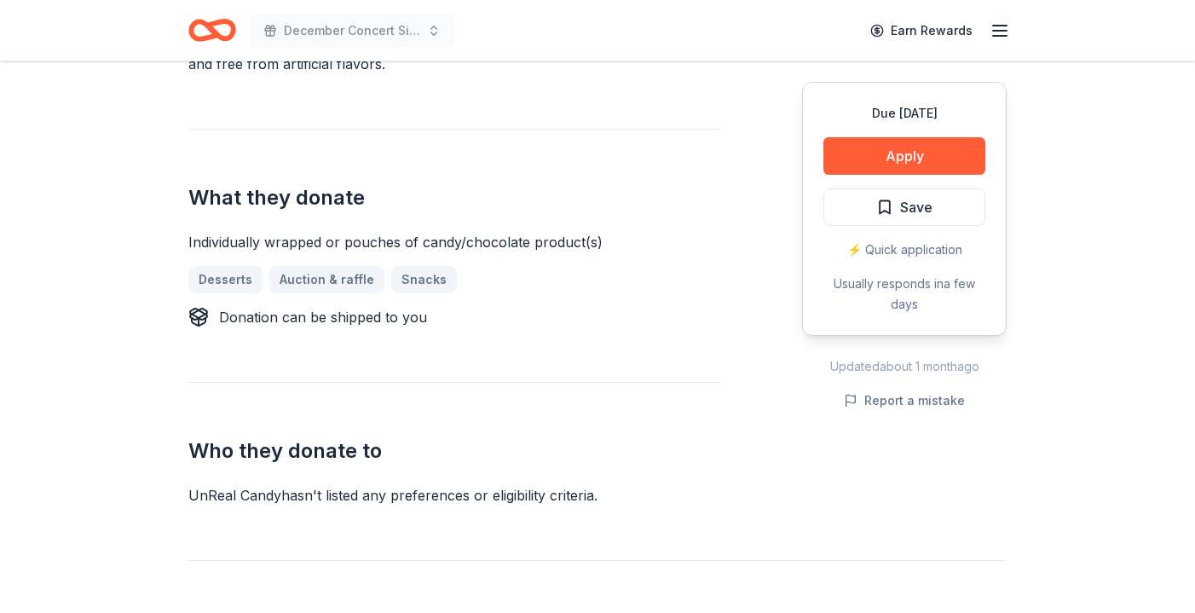
scroll to position [618, 0]
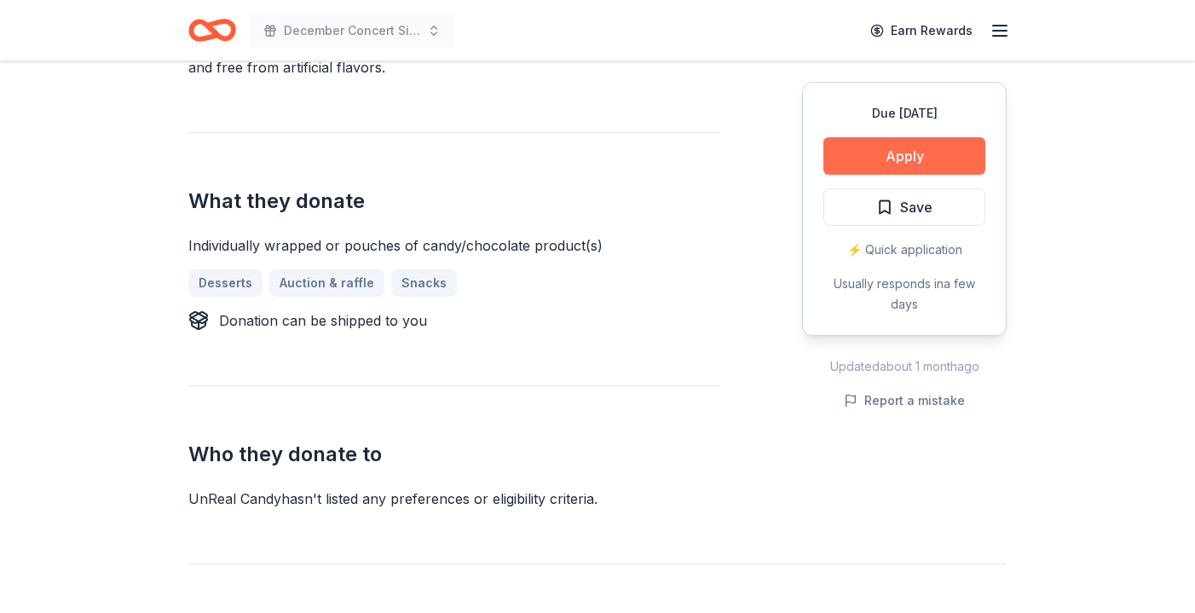
click at [920, 148] on button "Apply" at bounding box center [904, 156] width 162 height 38
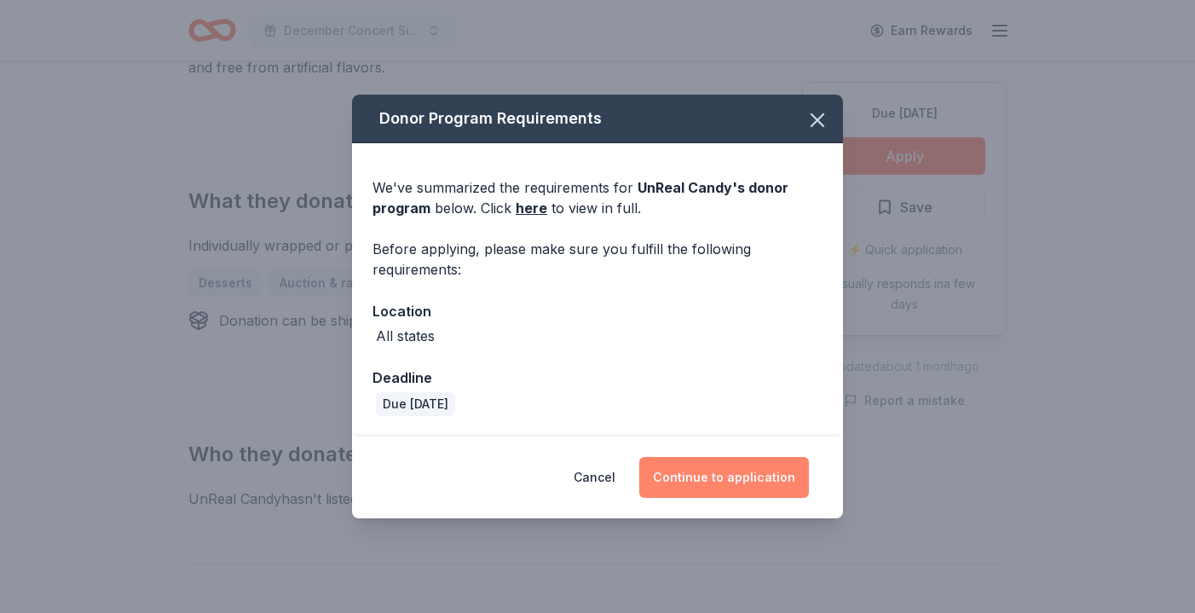
click at [736, 479] on button "Continue to application" at bounding box center [724, 477] width 170 height 41
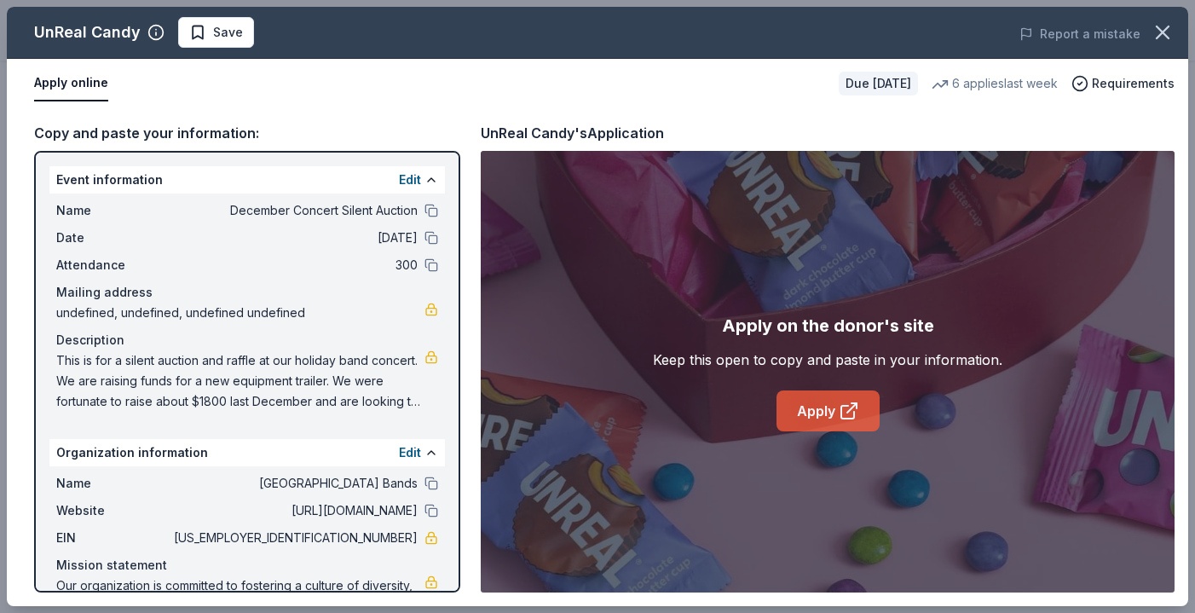
click at [820, 406] on link "Apply" at bounding box center [827, 410] width 103 height 41
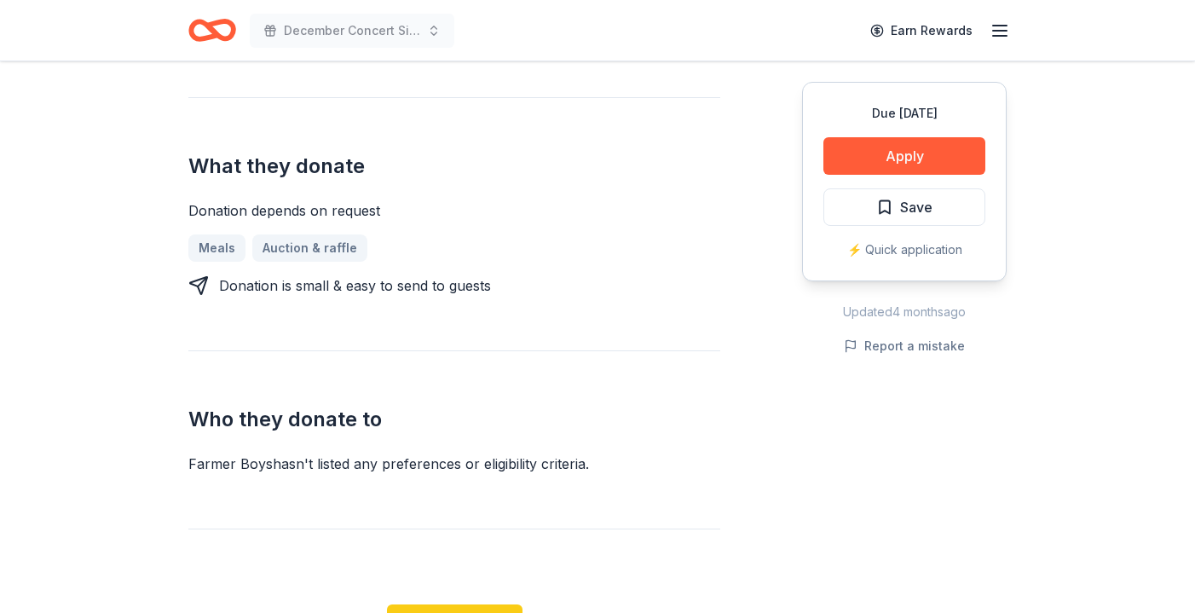
scroll to position [624, 0]
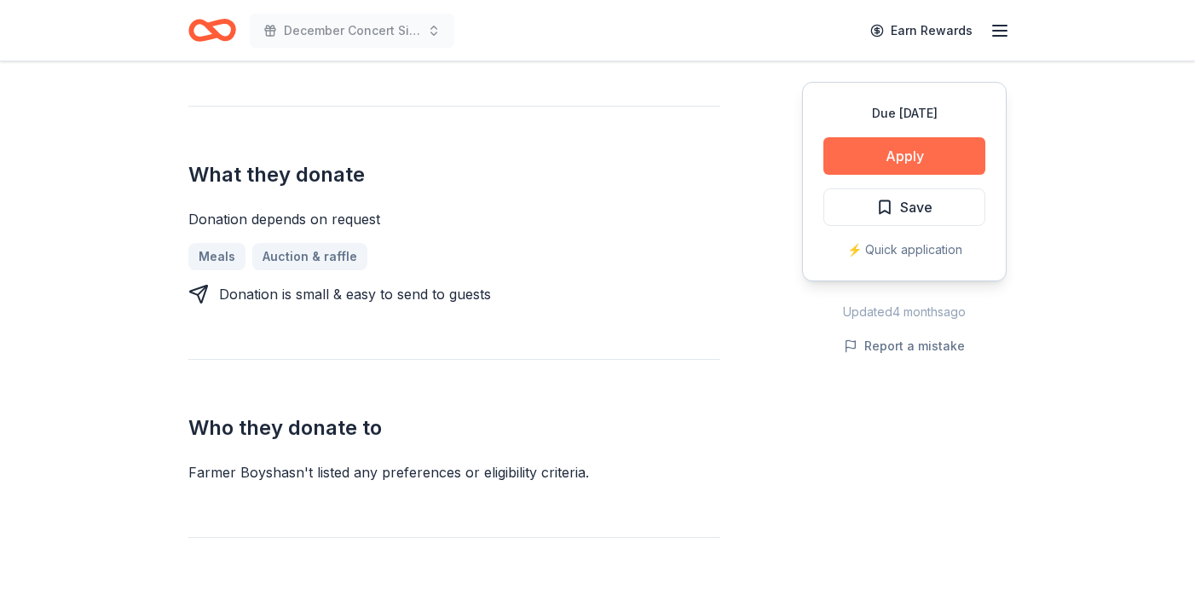
click at [927, 159] on button "Apply" at bounding box center [904, 156] width 162 height 38
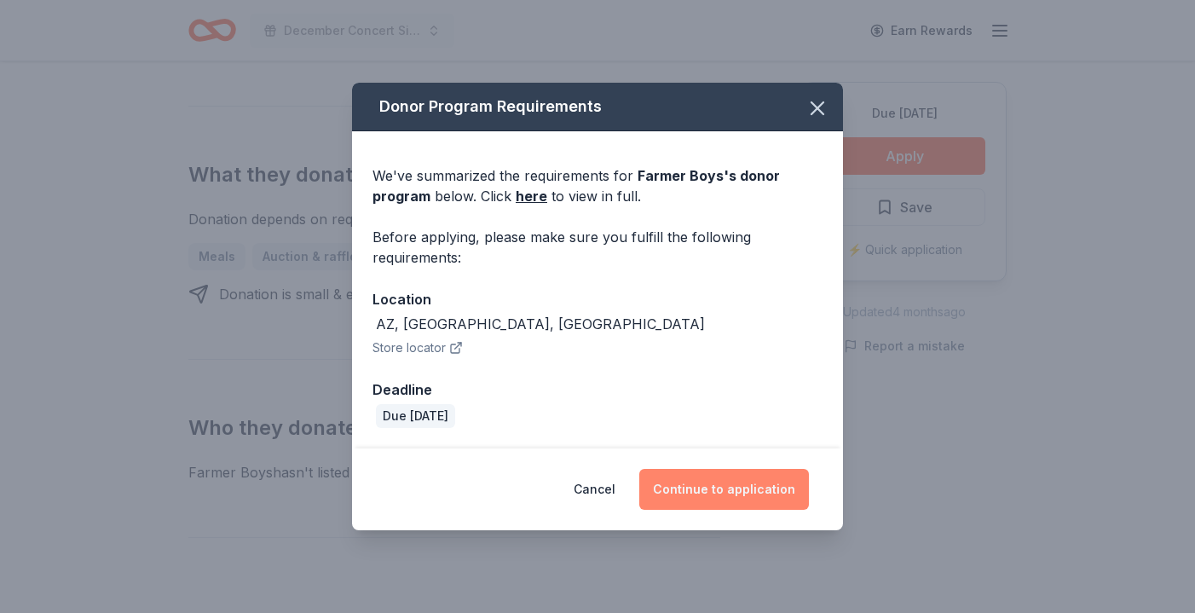
click at [764, 495] on button "Continue to application" at bounding box center [724, 489] width 170 height 41
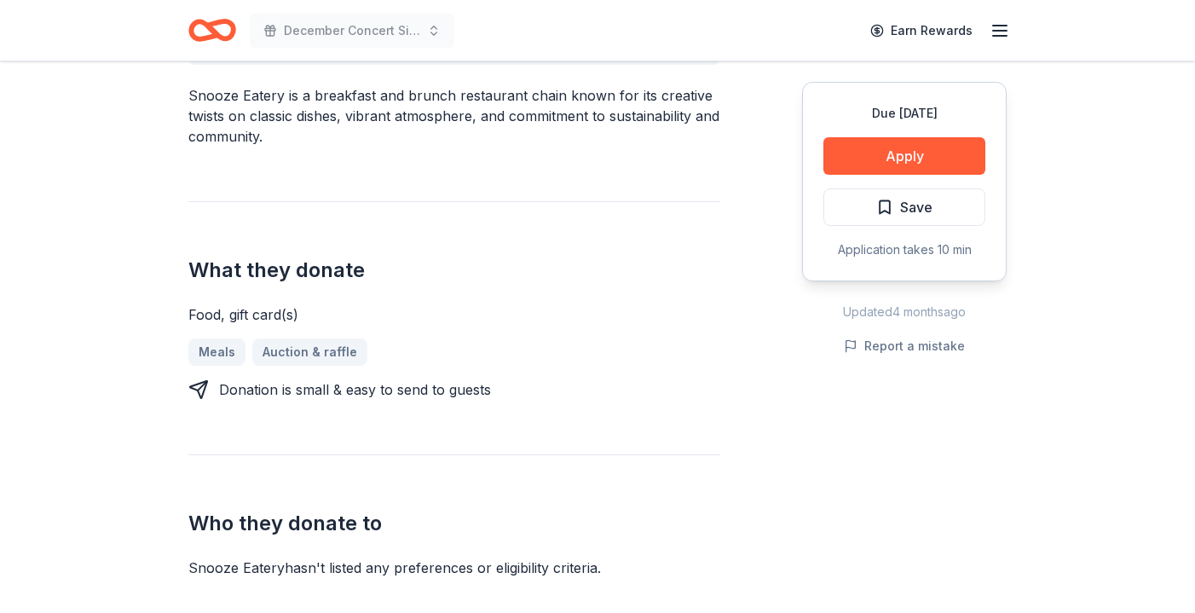
scroll to position [566, 0]
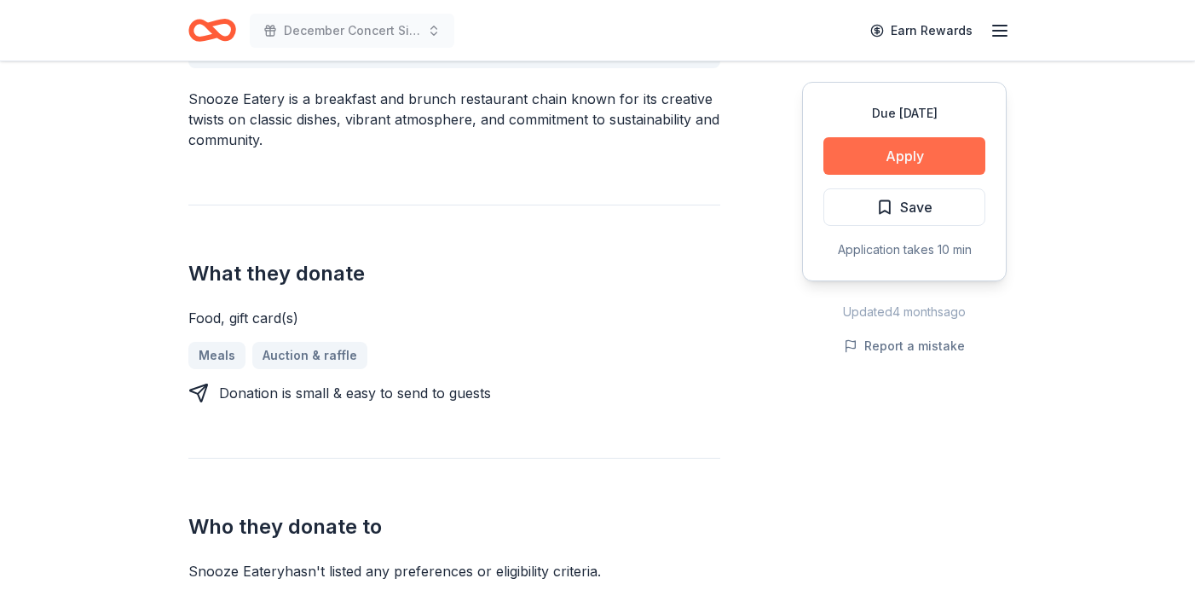
click at [872, 156] on button "Apply" at bounding box center [904, 156] width 162 height 38
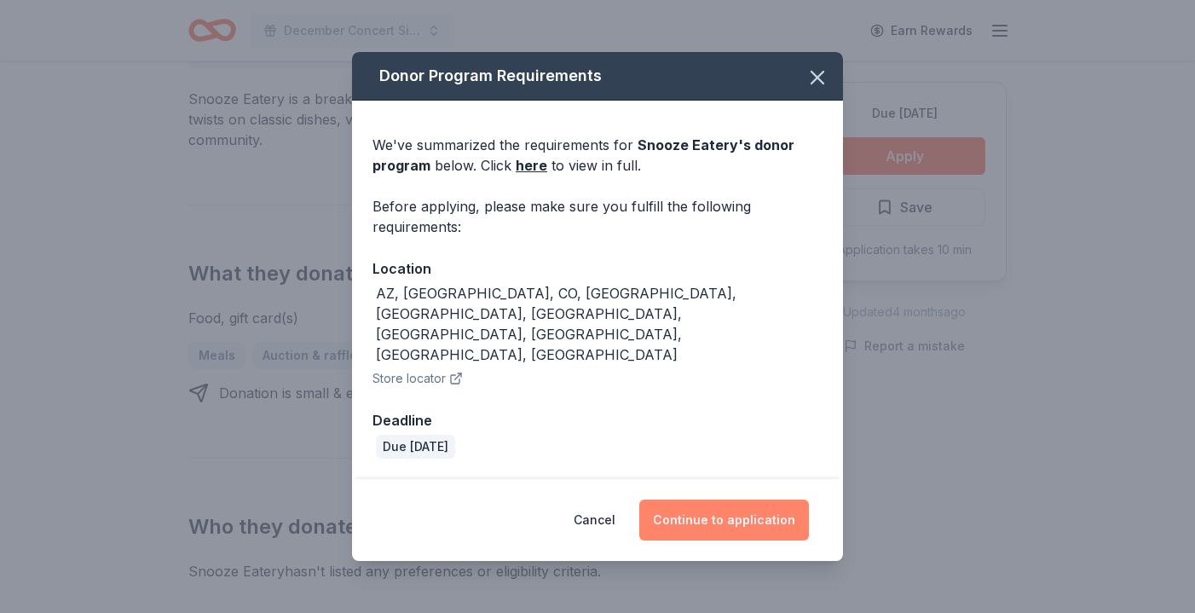
click at [736, 499] on button "Continue to application" at bounding box center [724, 519] width 170 height 41
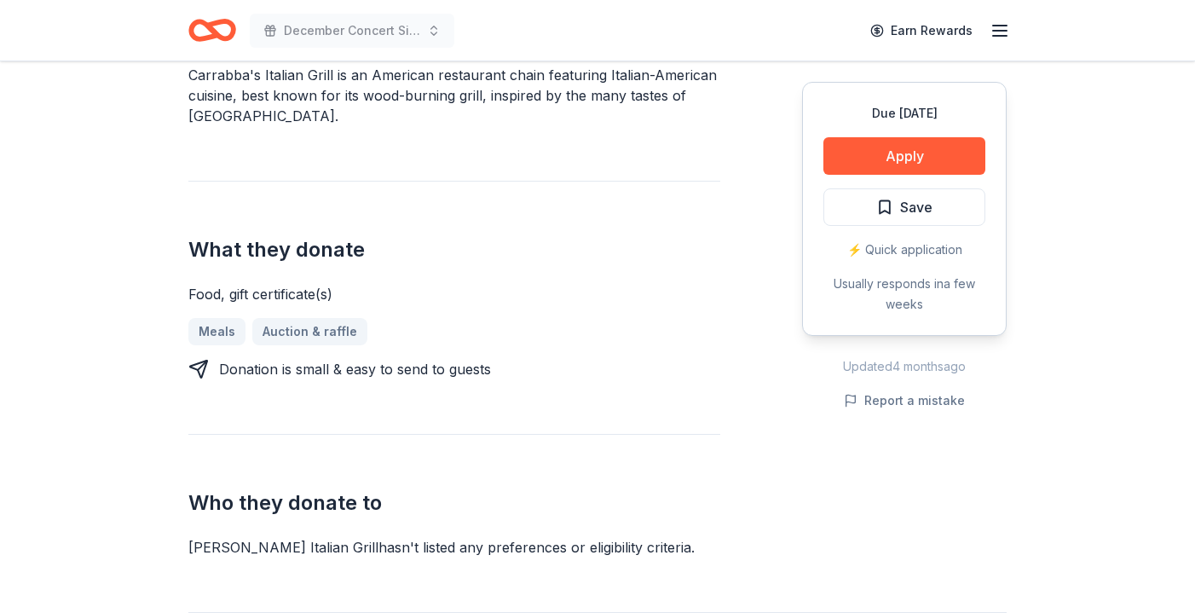
scroll to position [591, 0]
click at [910, 152] on button "Apply" at bounding box center [904, 156] width 162 height 38
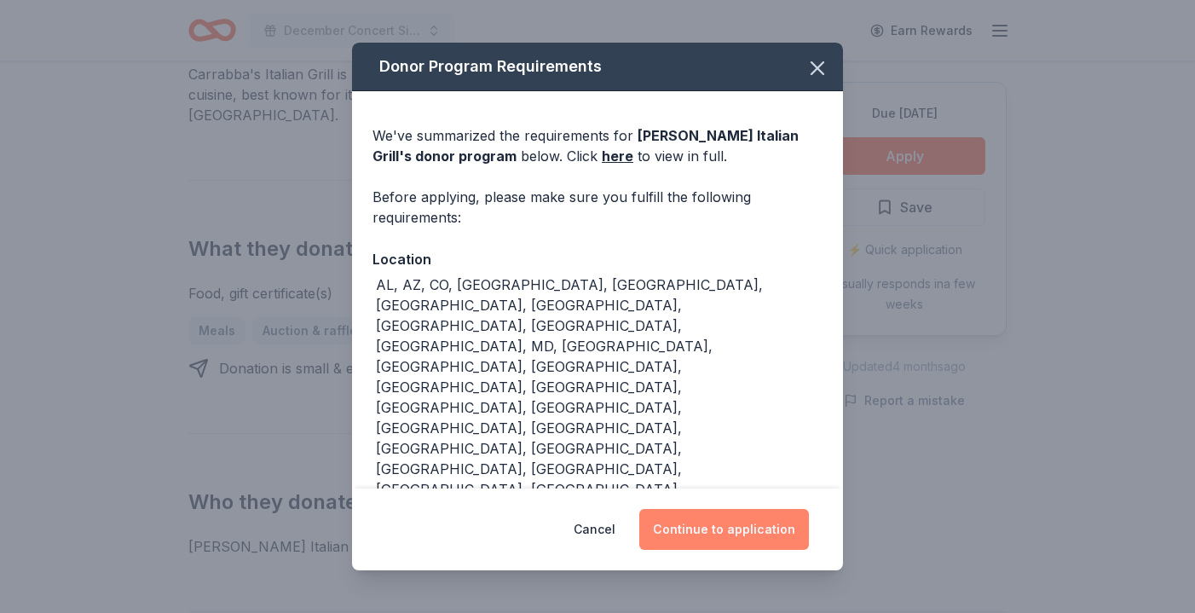
click at [736, 509] on button "Continue to application" at bounding box center [724, 529] width 170 height 41
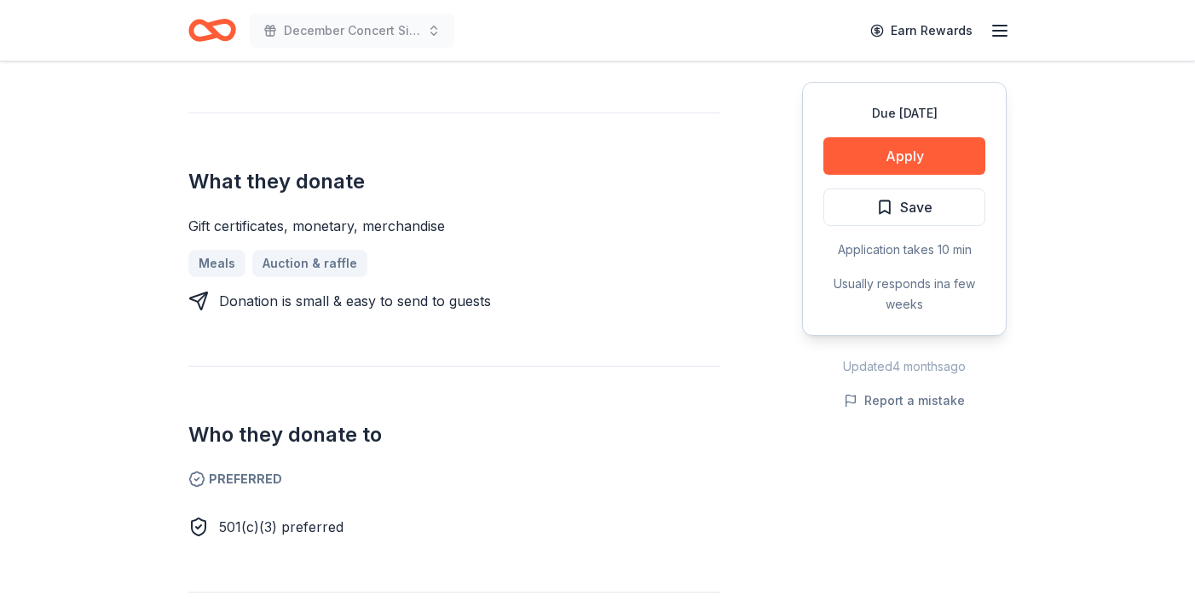
scroll to position [620, 0]
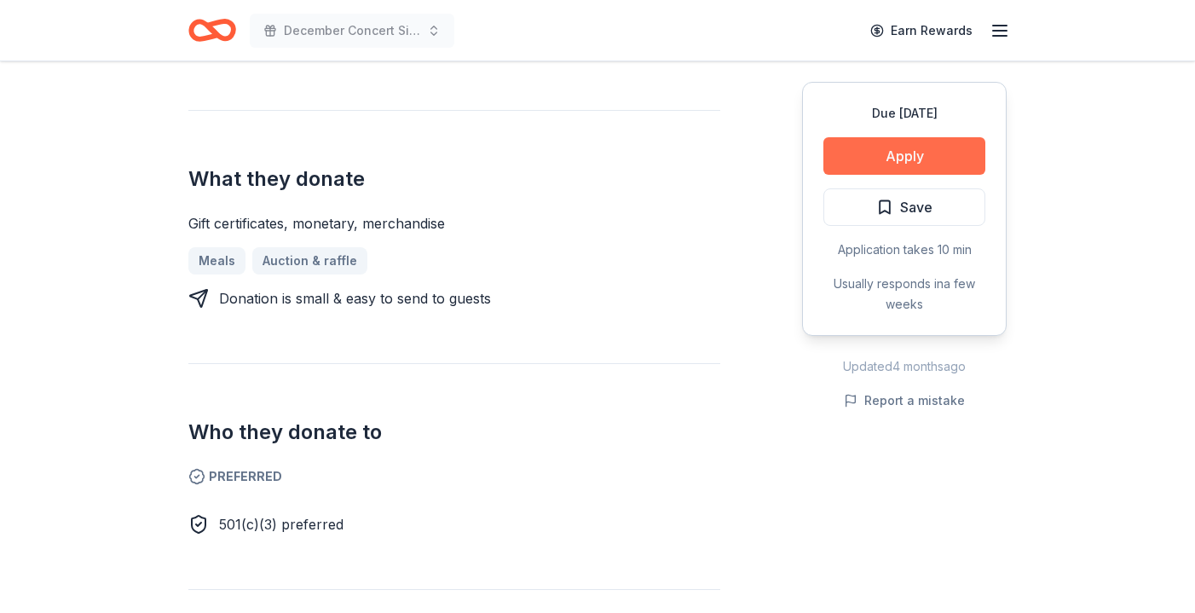
click at [907, 160] on button "Apply" at bounding box center [904, 156] width 162 height 38
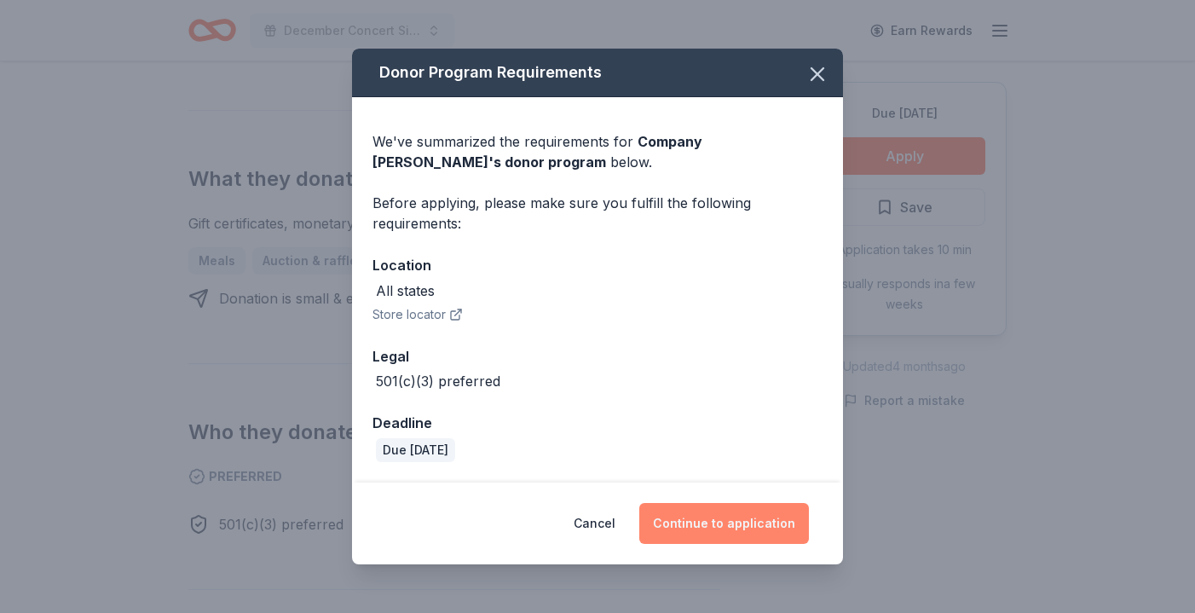
click at [718, 533] on button "Continue to application" at bounding box center [724, 523] width 170 height 41
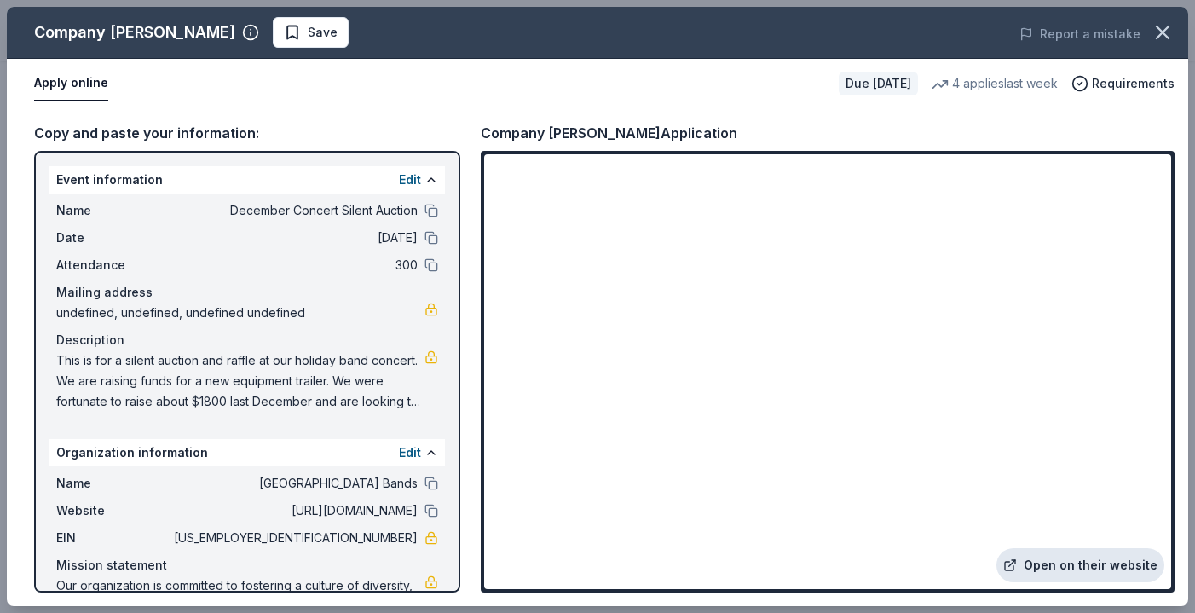
click at [1047, 562] on link "Open on their website" at bounding box center [1080, 565] width 168 height 34
